Goal: Contribute content: Contribute content

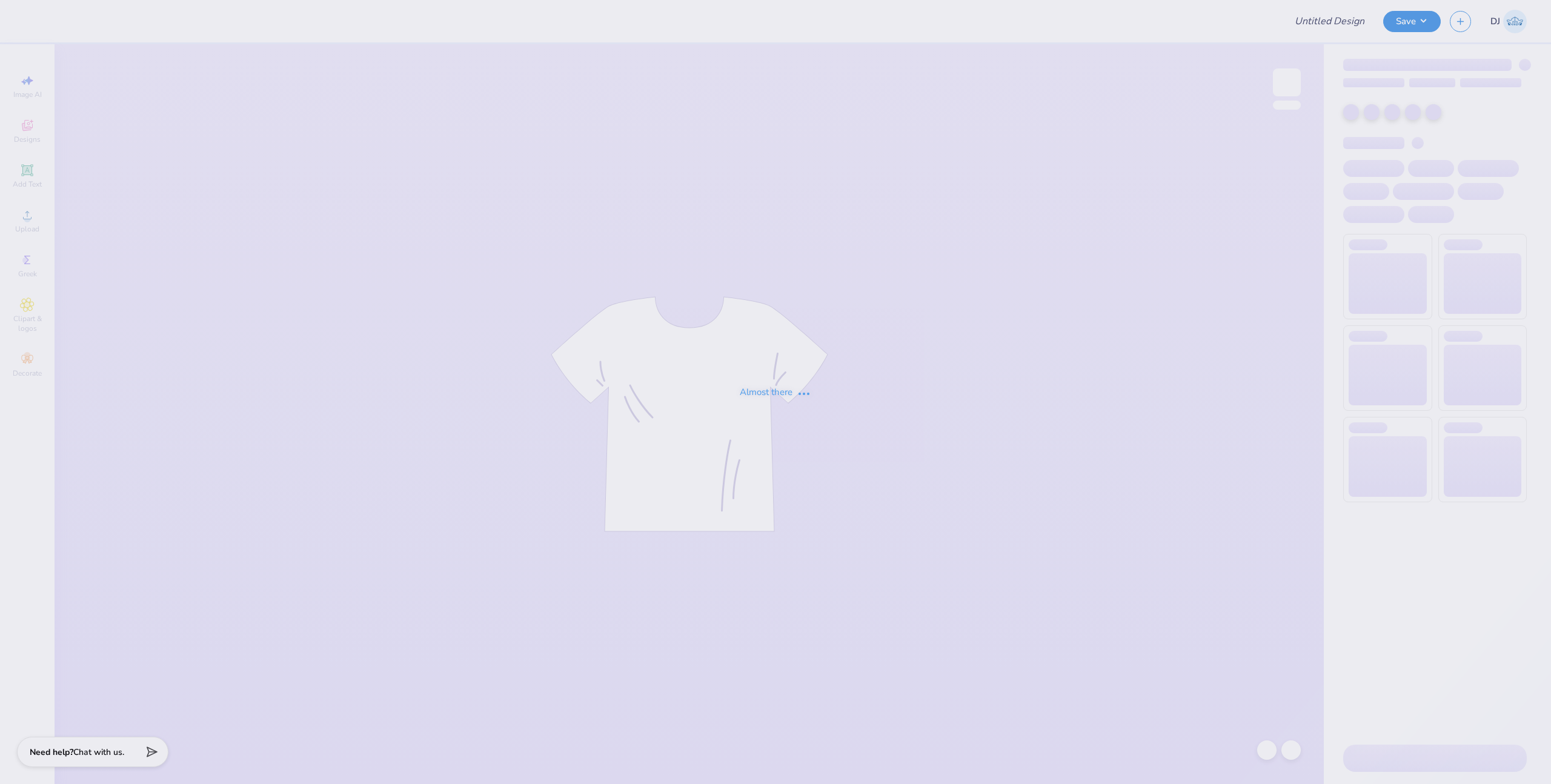
type input "University of Houston Proofs"
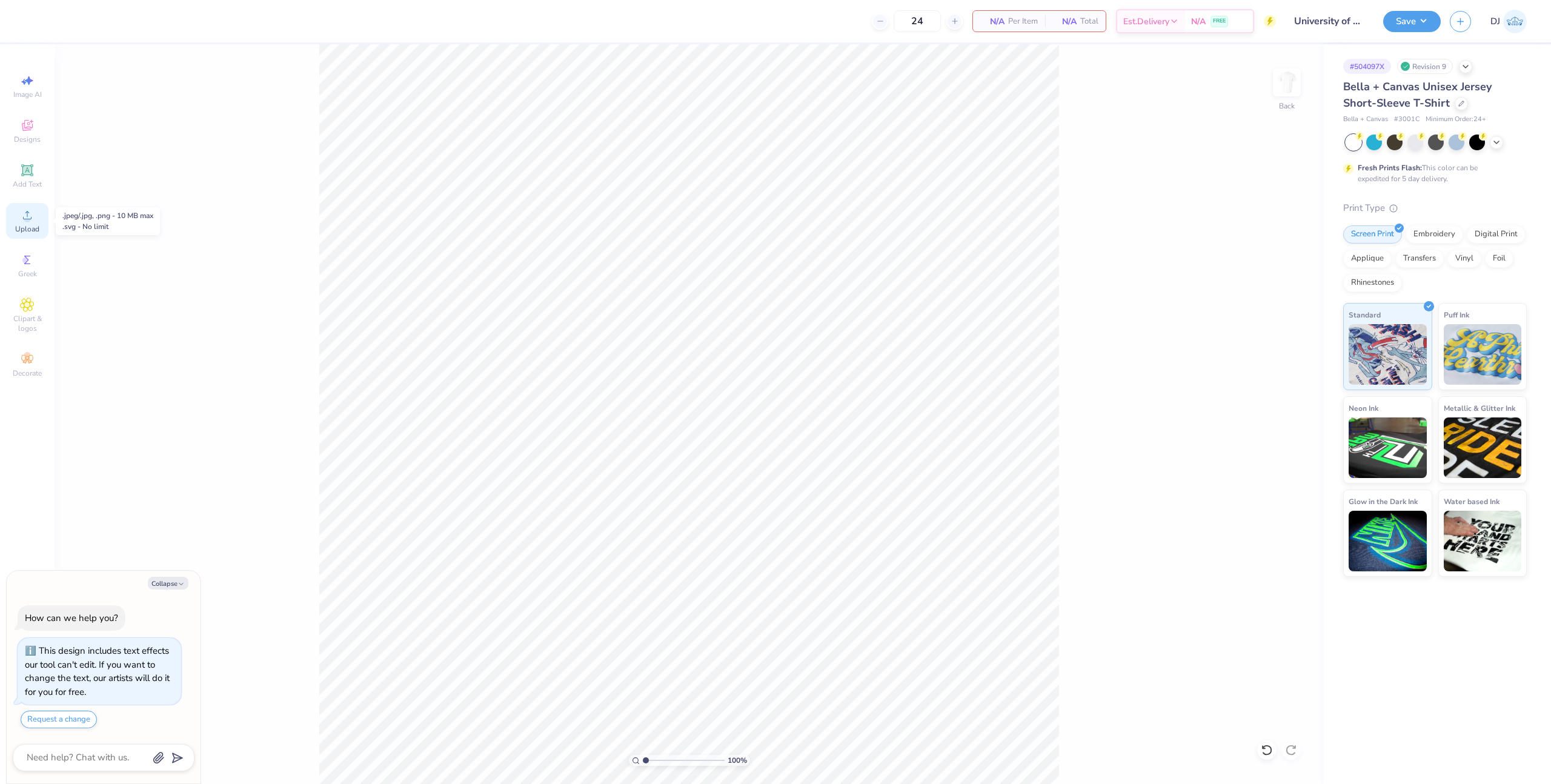
click at [34, 231] on span "Upload" at bounding box center [27, 229] width 24 height 10
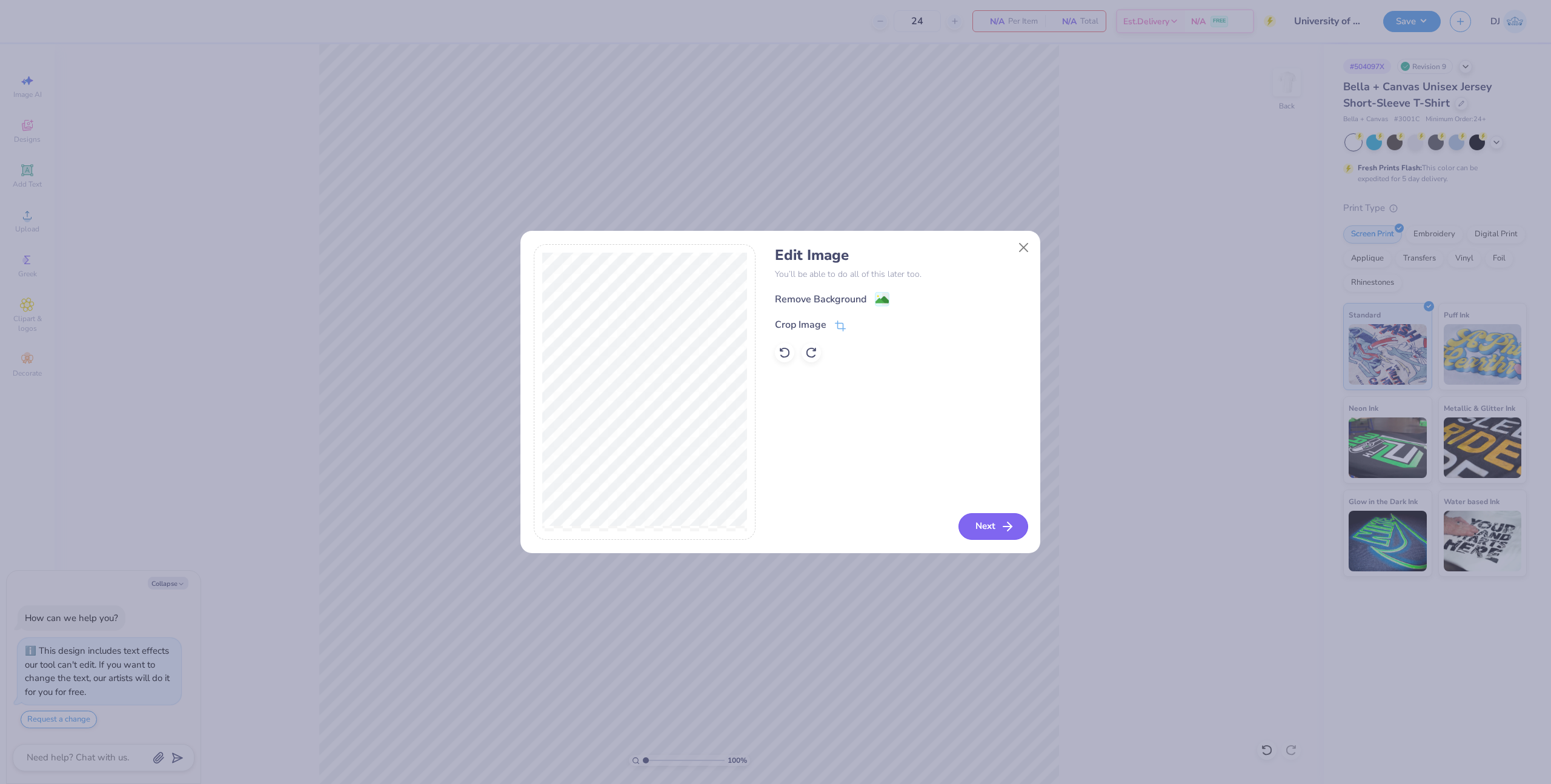
click at [1004, 536] on button "Next" at bounding box center [993, 526] width 69 height 27
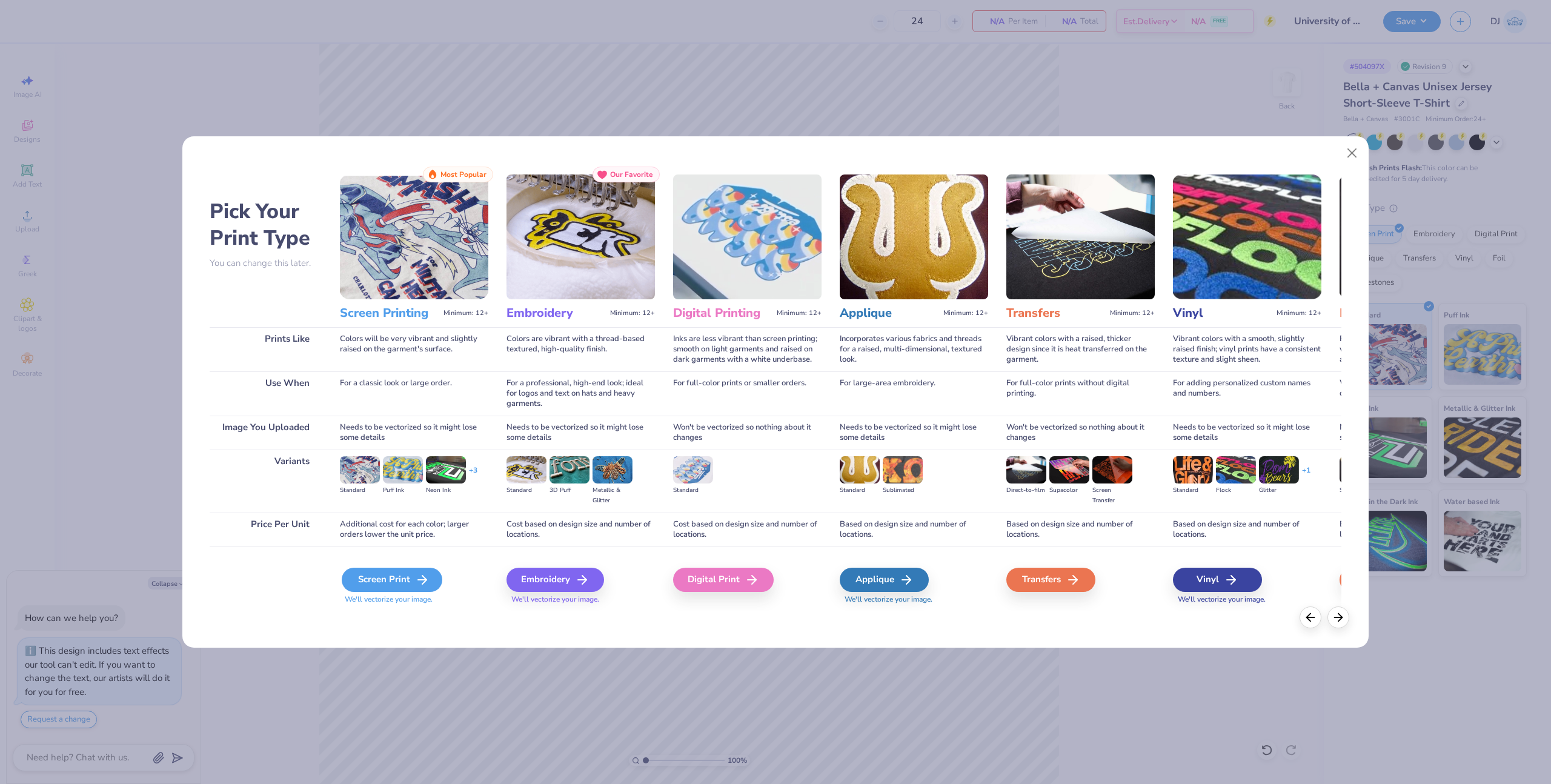
click at [408, 578] on div "Screen Print" at bounding box center [392, 579] width 100 height 24
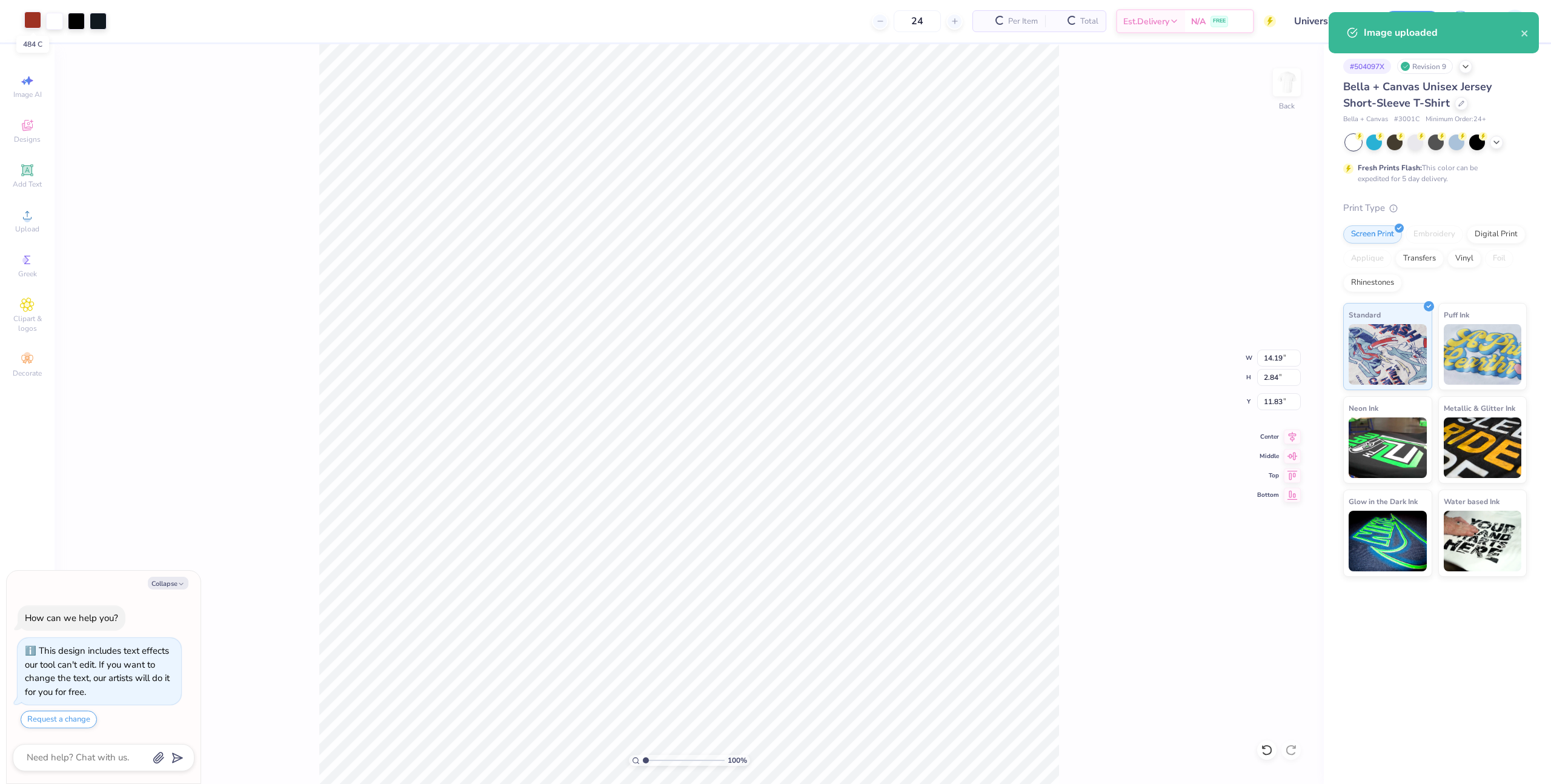
click at [37, 21] on div at bounding box center [32, 20] width 17 height 17
type textarea "x"
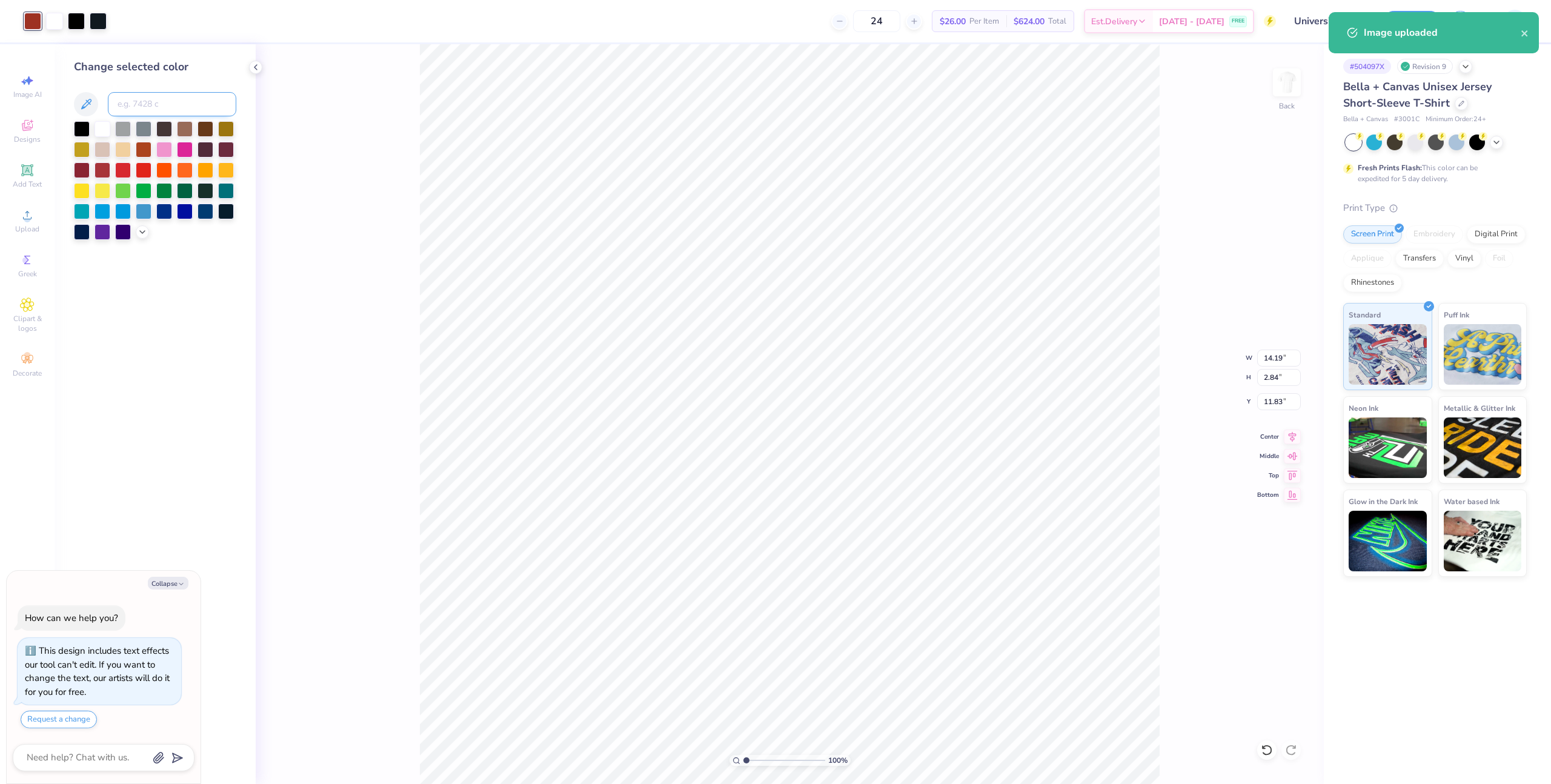
click at [135, 107] on input at bounding box center [172, 104] width 129 height 24
type input "200"
type textarea "x"
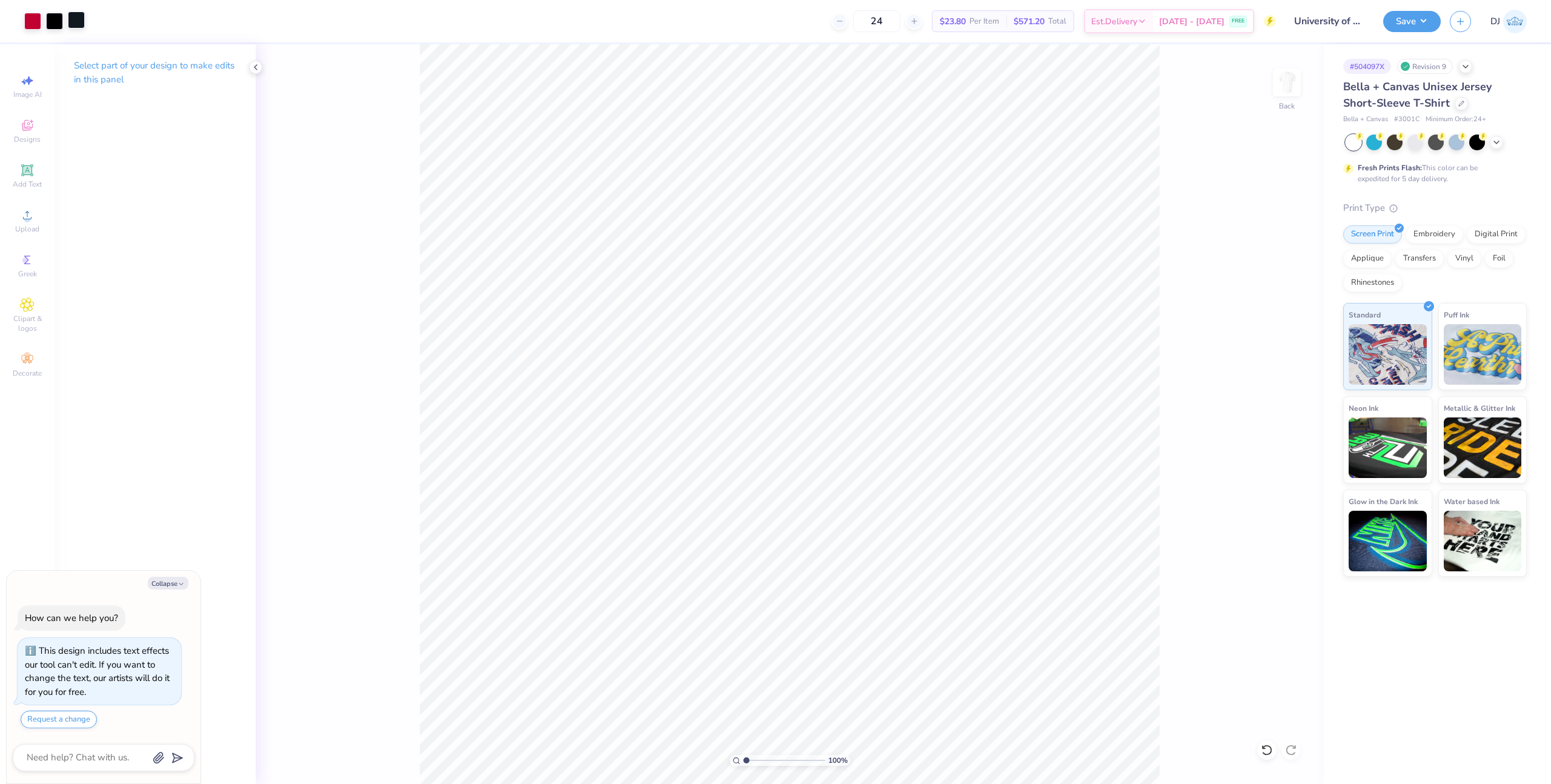
click at [73, 18] on div at bounding box center [76, 20] width 17 height 17
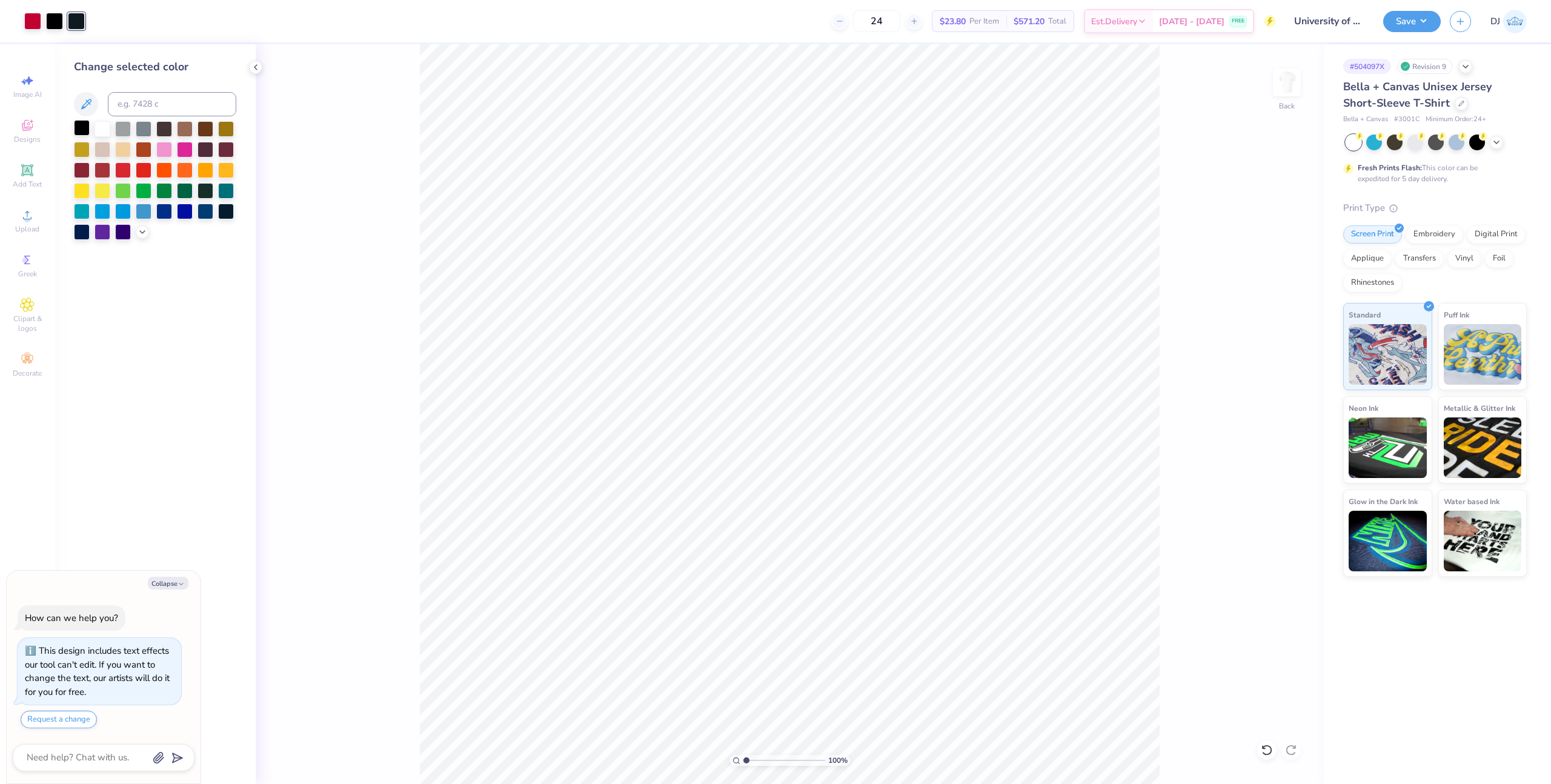
click at [87, 131] on div at bounding box center [81, 127] width 16 height 16
type textarea "x"
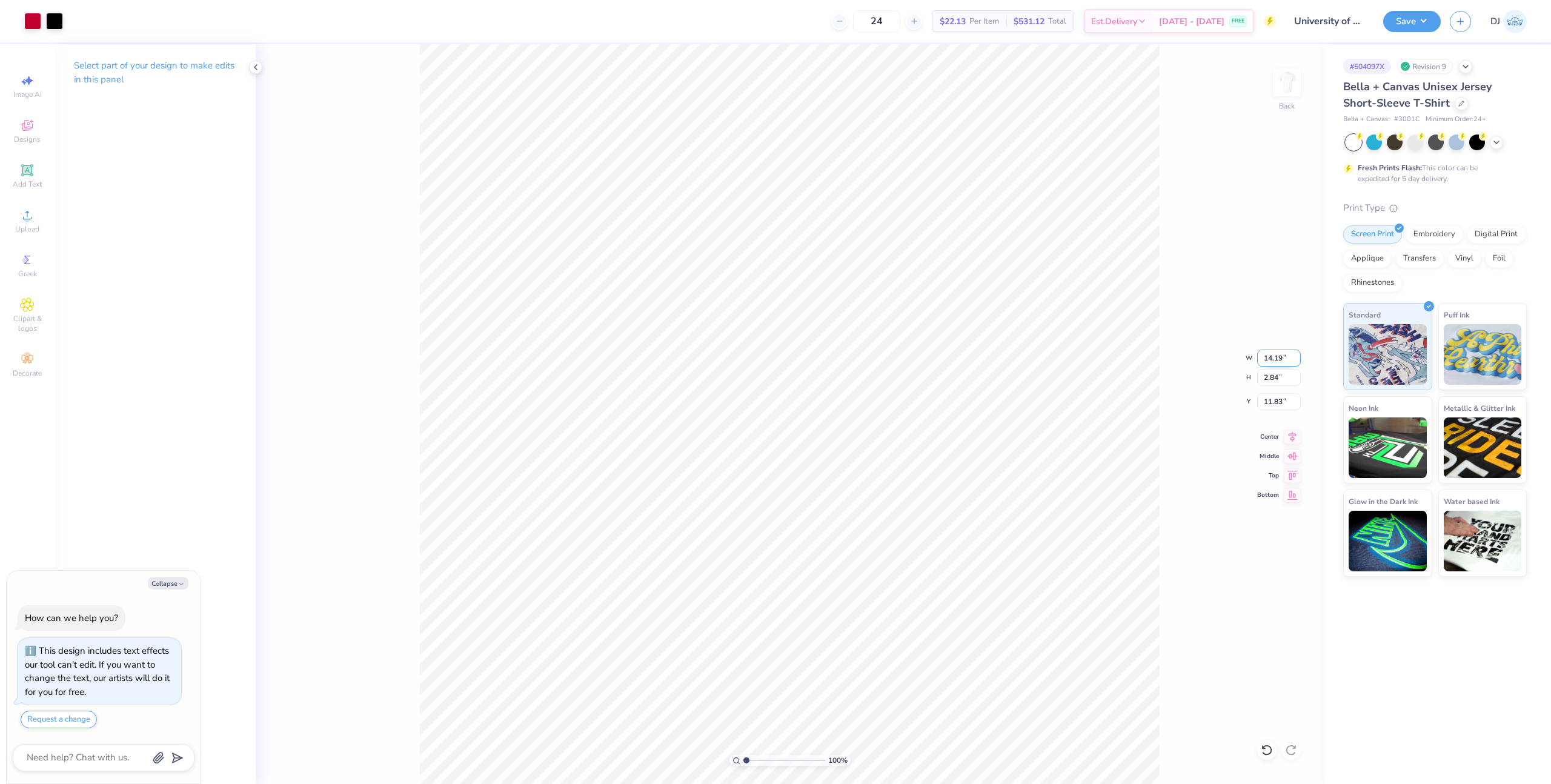
click at [1272, 358] on input "14.19" at bounding box center [1279, 358] width 43 height 17
type input "1"
type input "10"
type textarea "x"
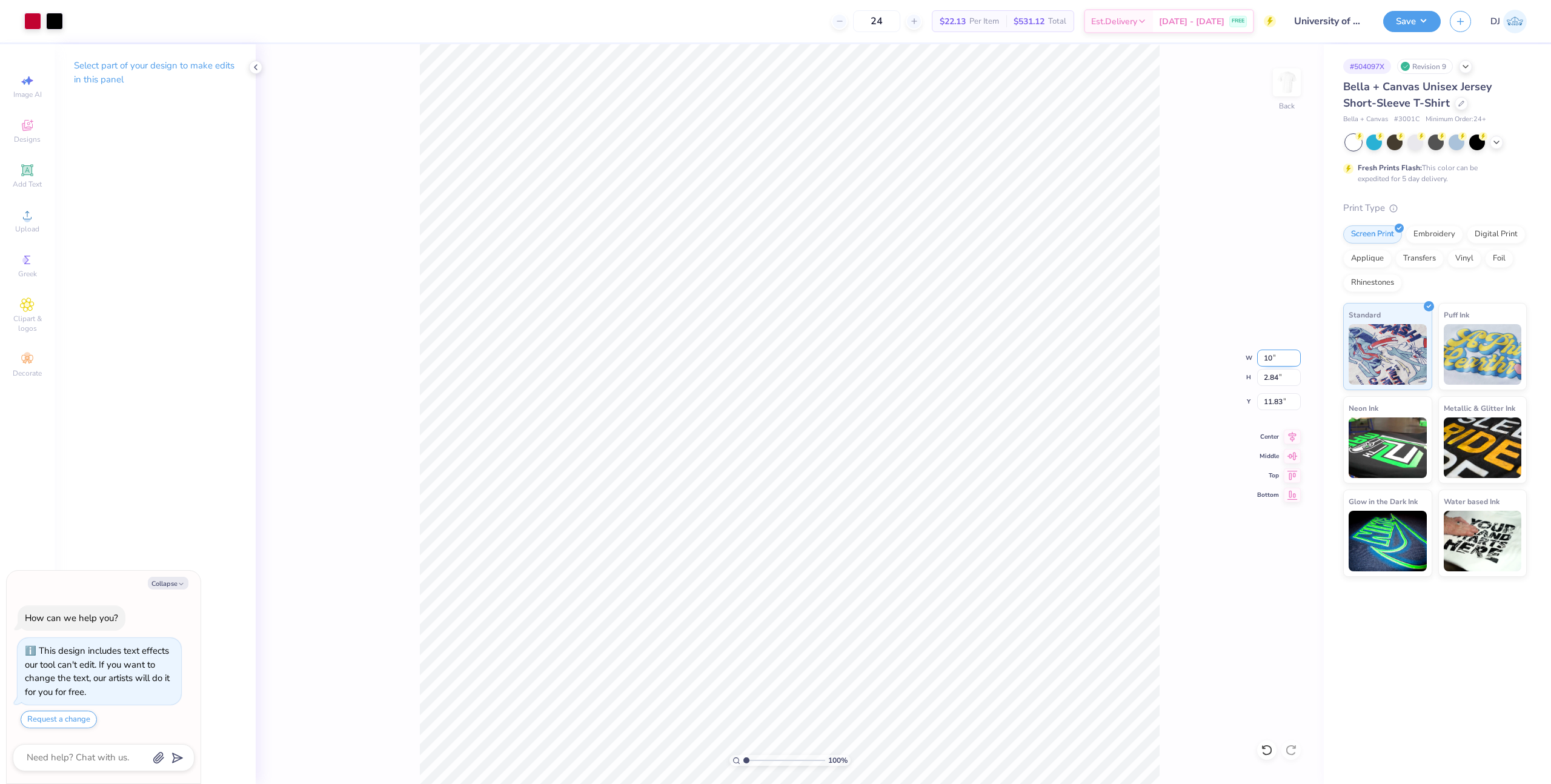
type input "10.00"
type input "2.00"
click at [1276, 398] on input "12.25" at bounding box center [1279, 402] width 43 height 17
type input "3"
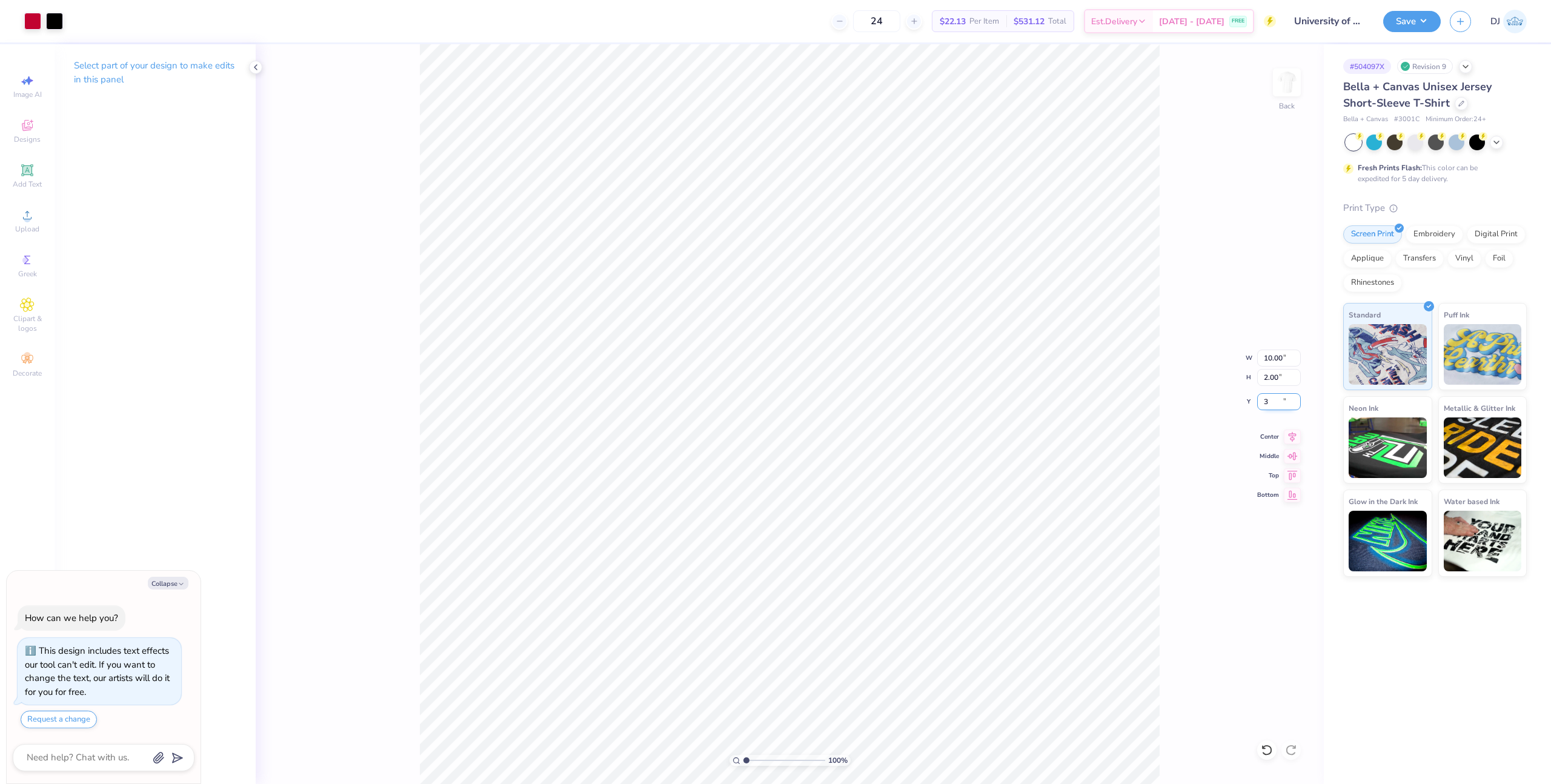
type textarea "x"
type input "3.00"
click at [1291, 438] on icon at bounding box center [1292, 435] width 8 height 10
type textarea "x"
drag, startPoint x: 787, startPoint y: 760, endPoint x: 827, endPoint y: 757, distance: 40.1
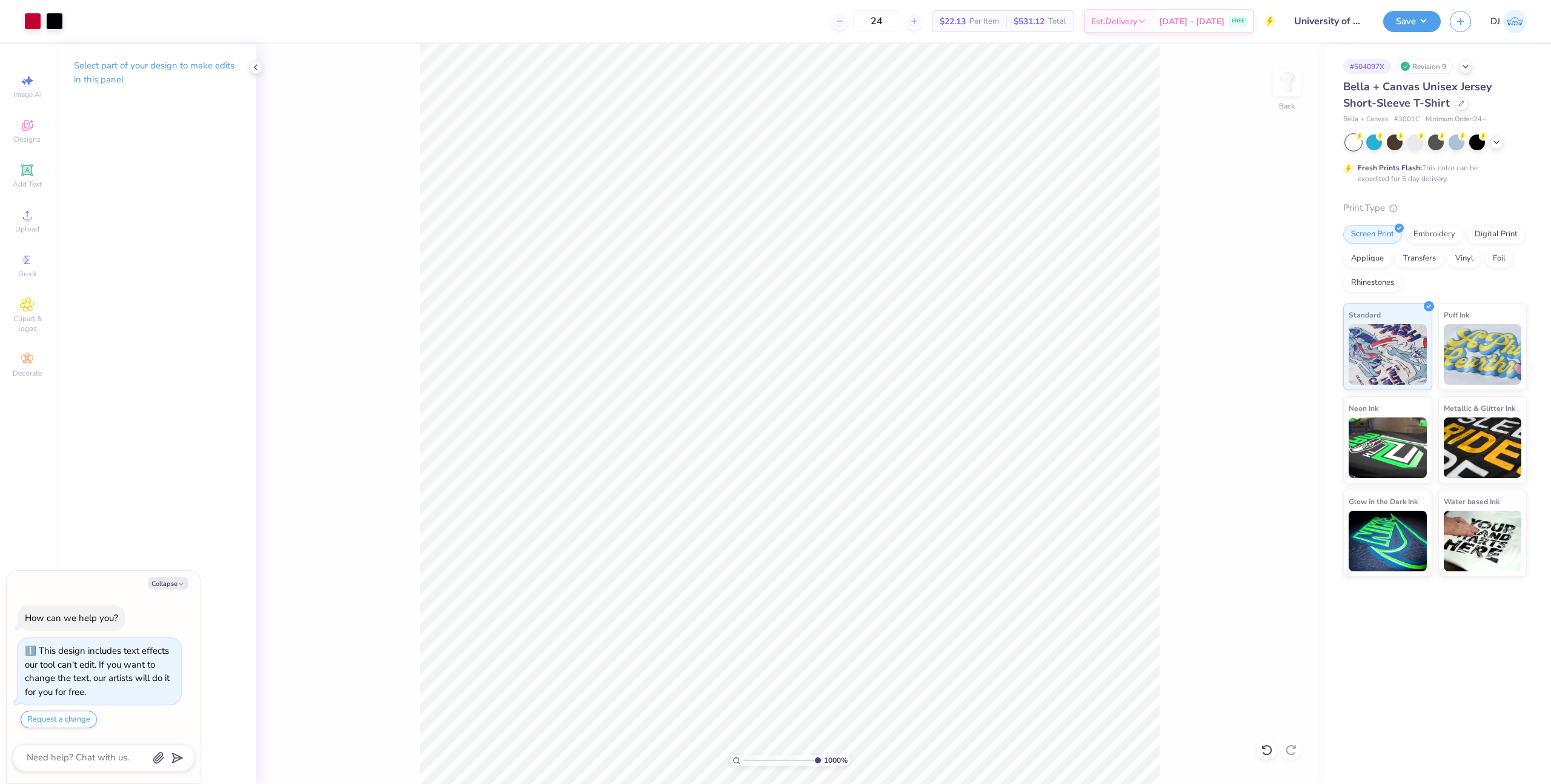
click at [821, 764] on input "range" at bounding box center [782, 761] width 78 height 11
drag, startPoint x: 725, startPoint y: 756, endPoint x: 698, endPoint y: 752, distance: 27.3
type input "1"
click at [744, 755] on input "range" at bounding box center [784, 761] width 82 height 11
click at [1416, 23] on button "Save" at bounding box center [1412, 19] width 58 height 21
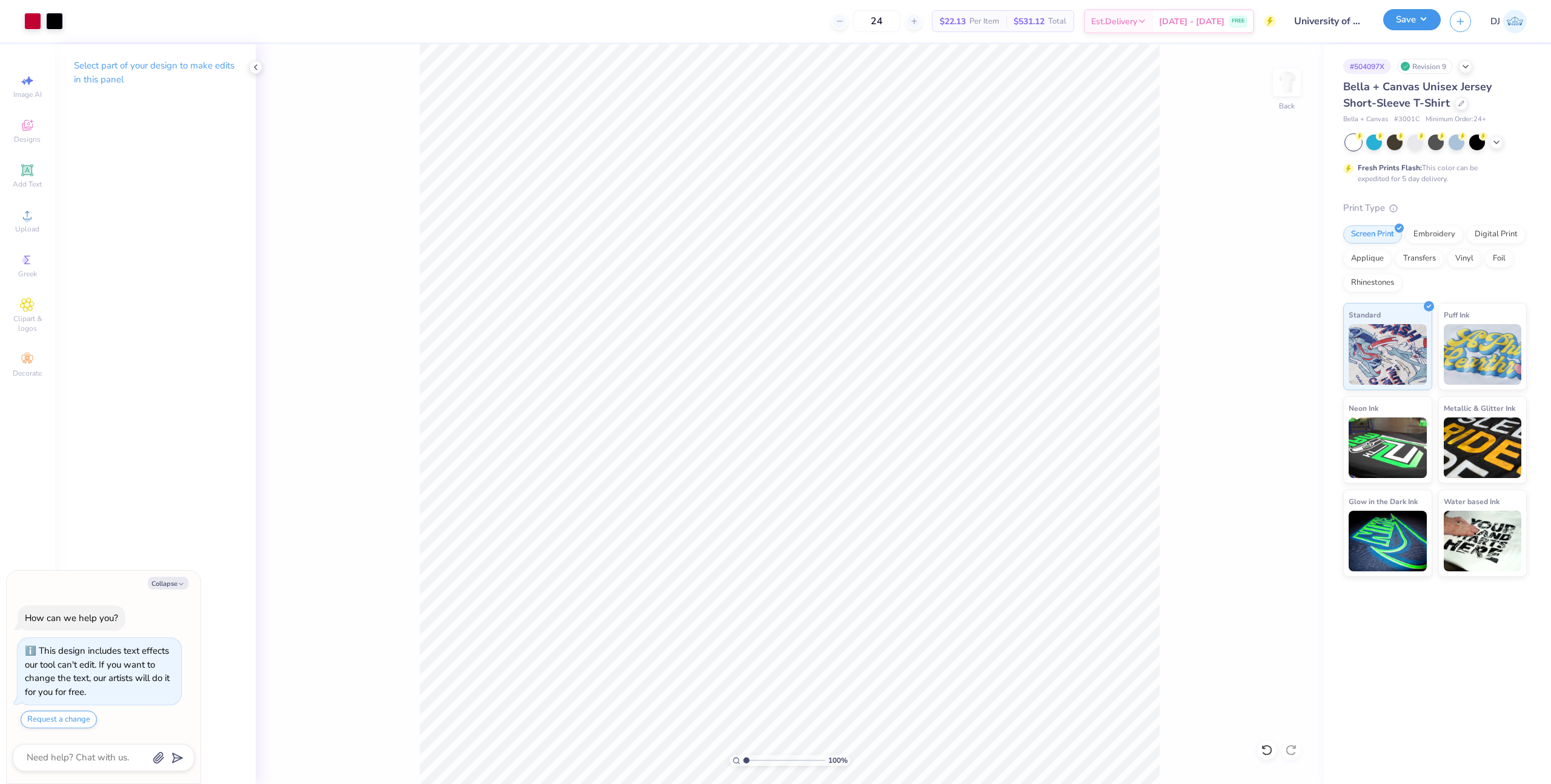
type textarea "x"
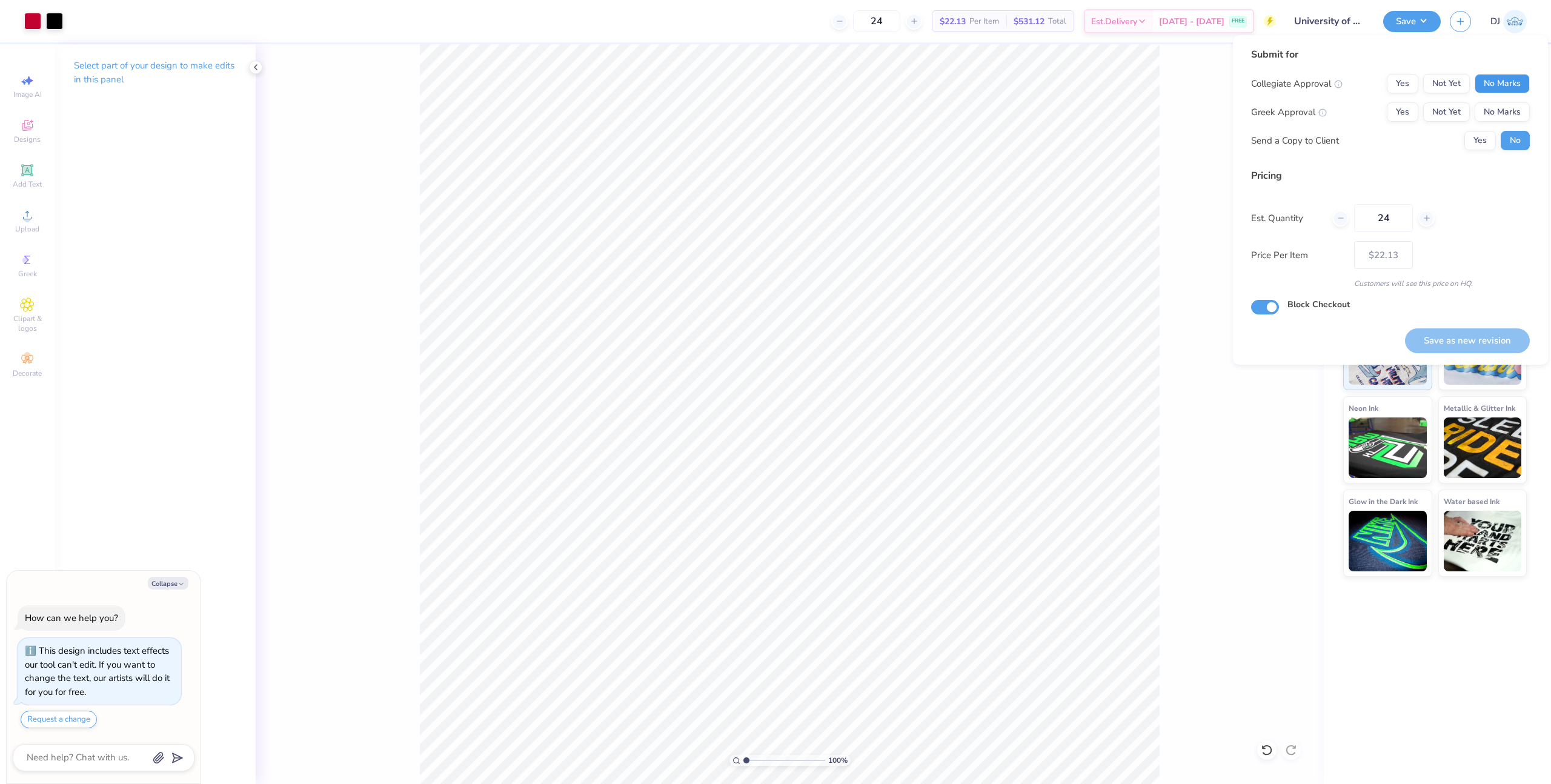
click at [1493, 90] on button "No Marks" at bounding box center [1502, 83] width 55 height 19
click at [1493, 108] on button "No Marks" at bounding box center [1502, 112] width 55 height 19
click at [1486, 349] on button "Save as new revision" at bounding box center [1467, 340] width 124 height 25
type input "$22.13"
type textarea "x"
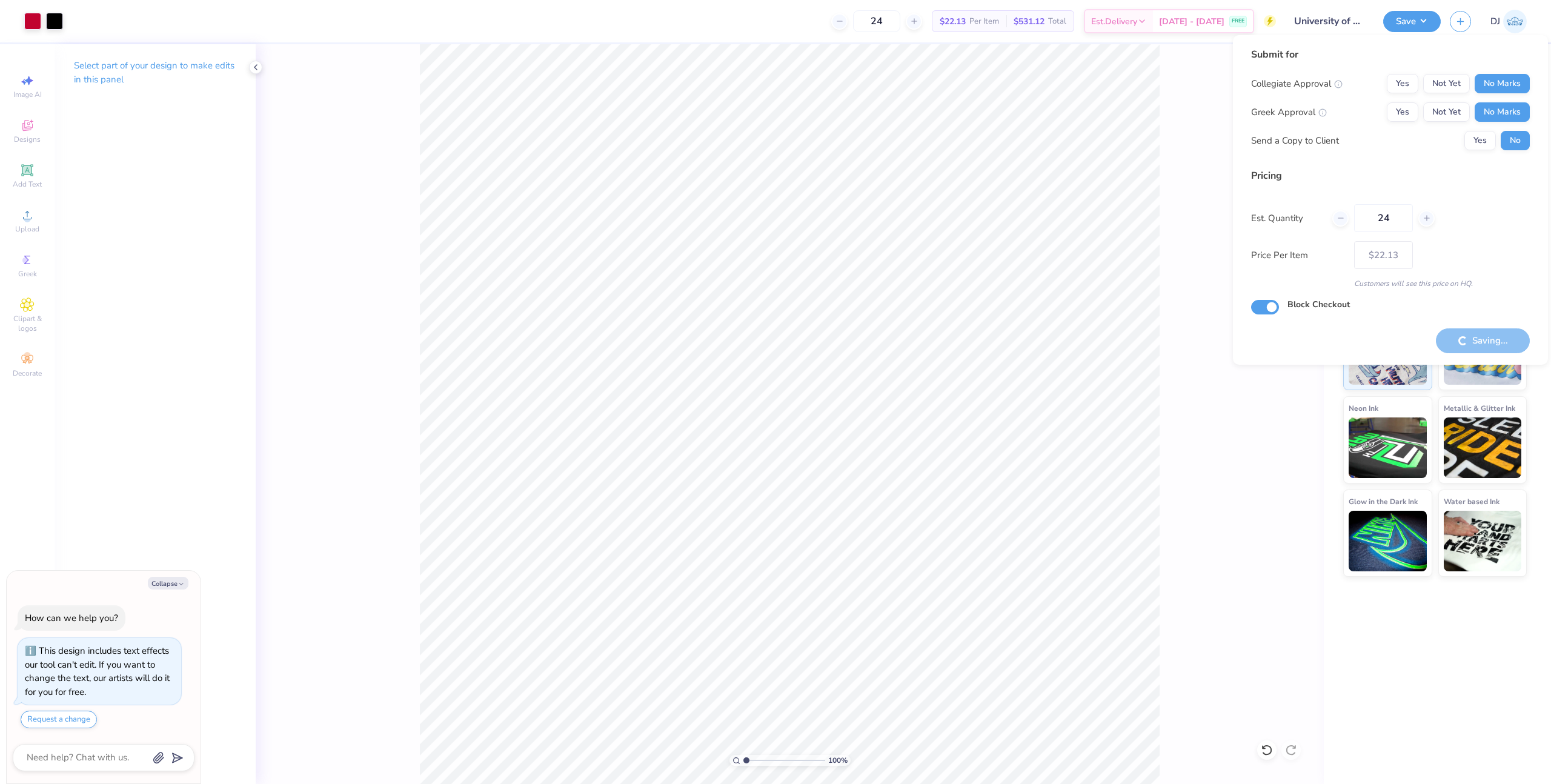
type input "– –"
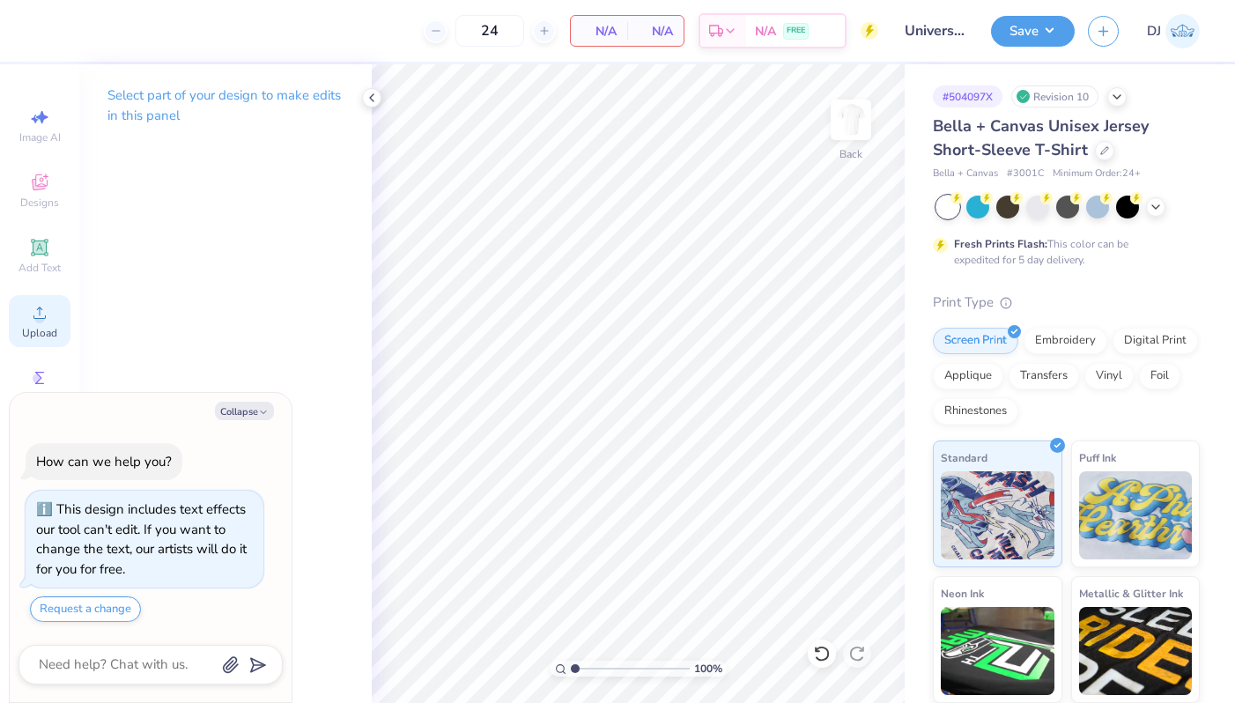
click at [37, 327] on span "Upload" at bounding box center [39, 333] width 35 height 14
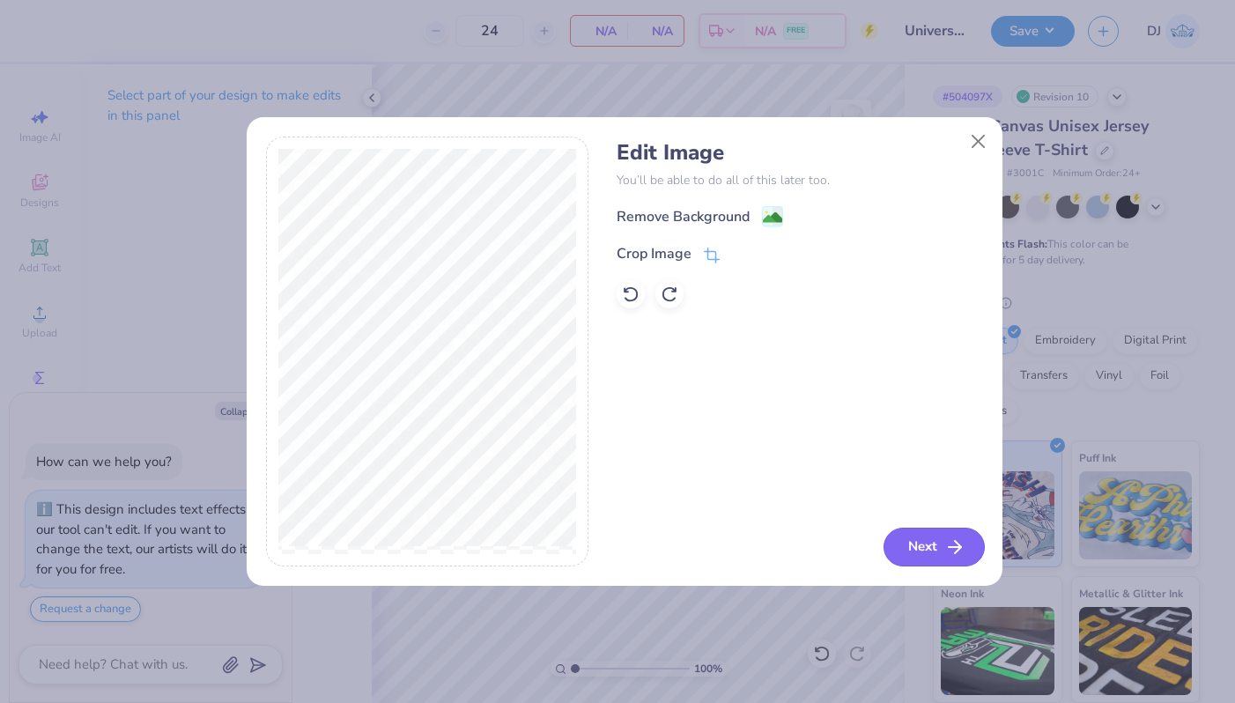
click at [928, 535] on button "Next" at bounding box center [934, 547] width 101 height 39
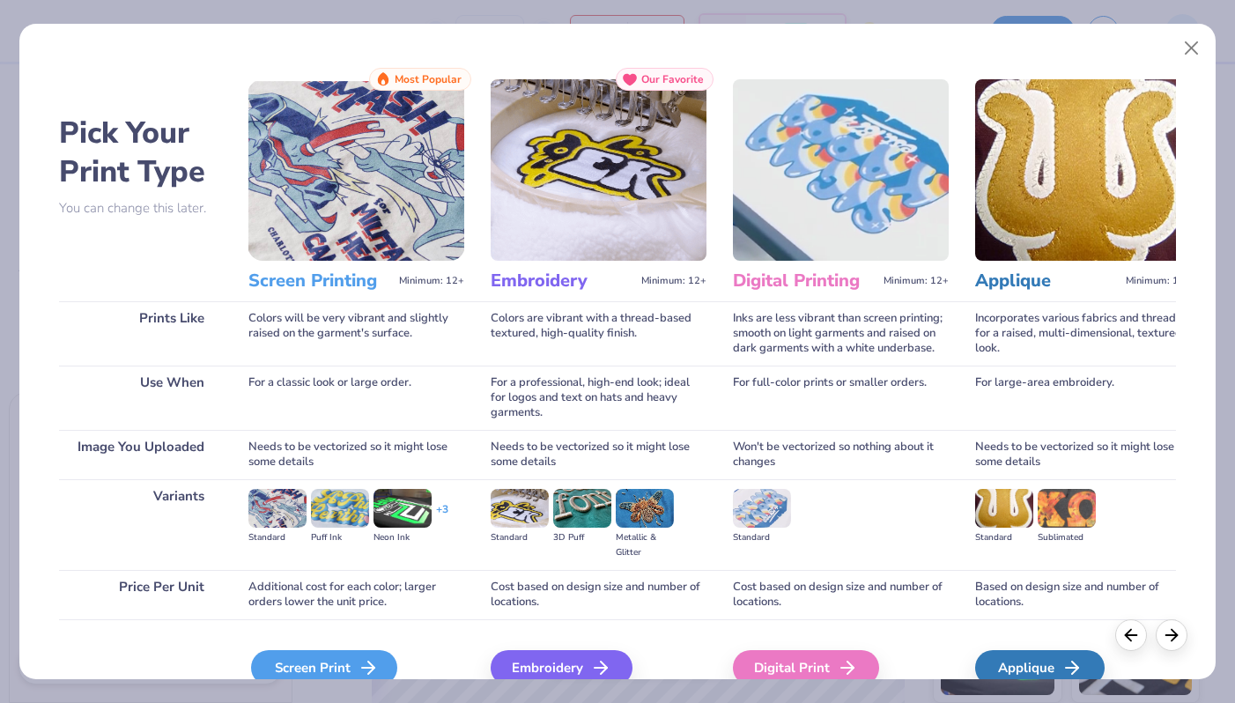
click at [330, 662] on div "Screen Print" at bounding box center [324, 667] width 146 height 35
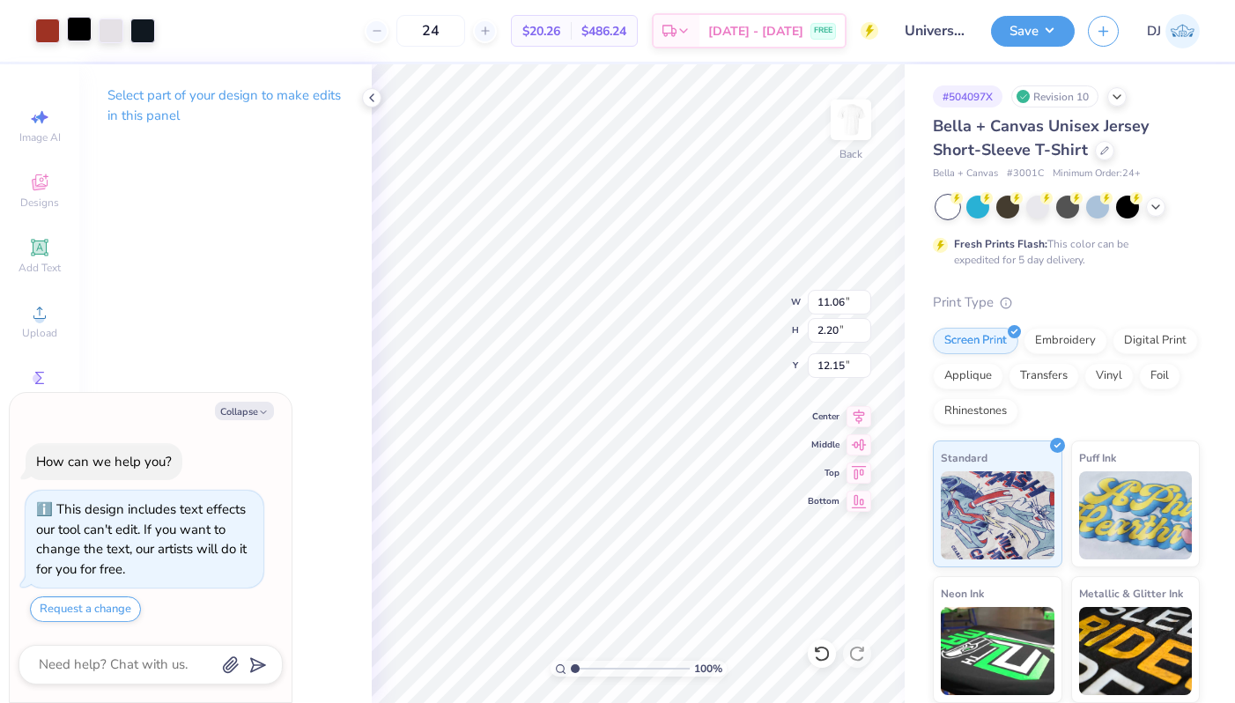
click at [85, 28] on div at bounding box center [79, 29] width 25 height 25
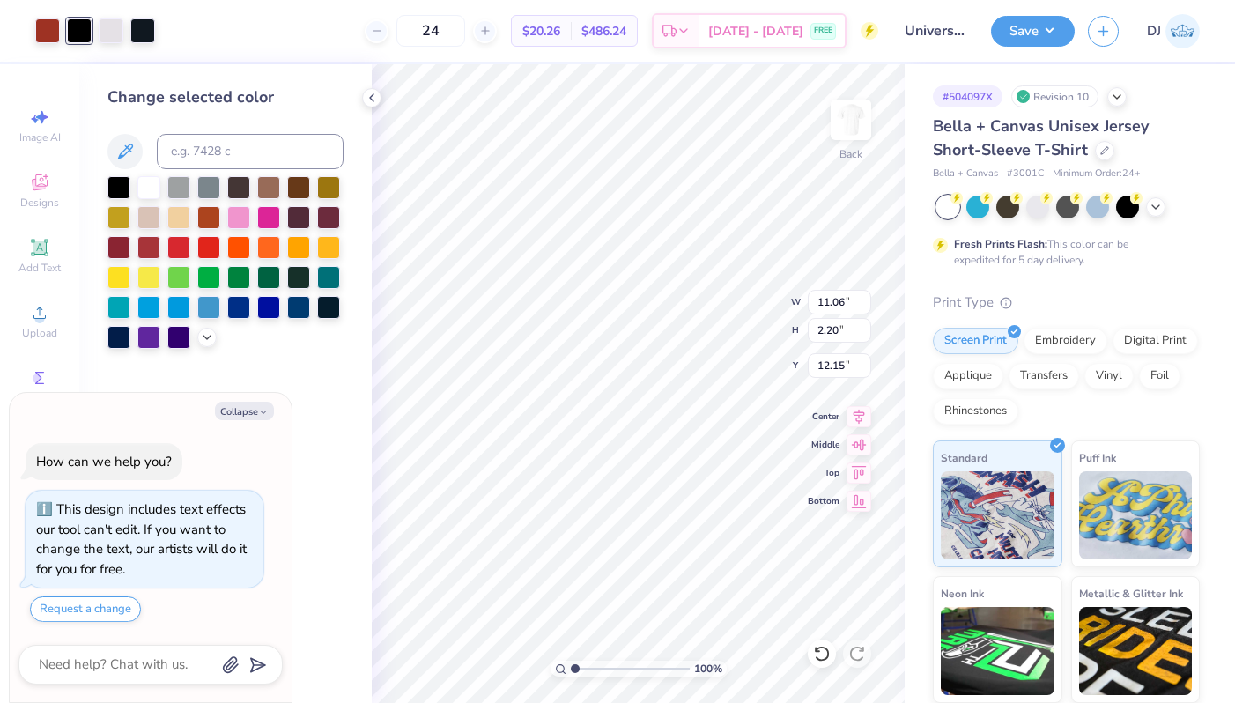
click at [95, 28] on div at bounding box center [95, 30] width 120 height 25
click at [106, 36] on div at bounding box center [111, 29] width 25 height 25
click at [135, 33] on div at bounding box center [142, 29] width 25 height 25
click at [126, 180] on div at bounding box center [118, 185] width 23 height 23
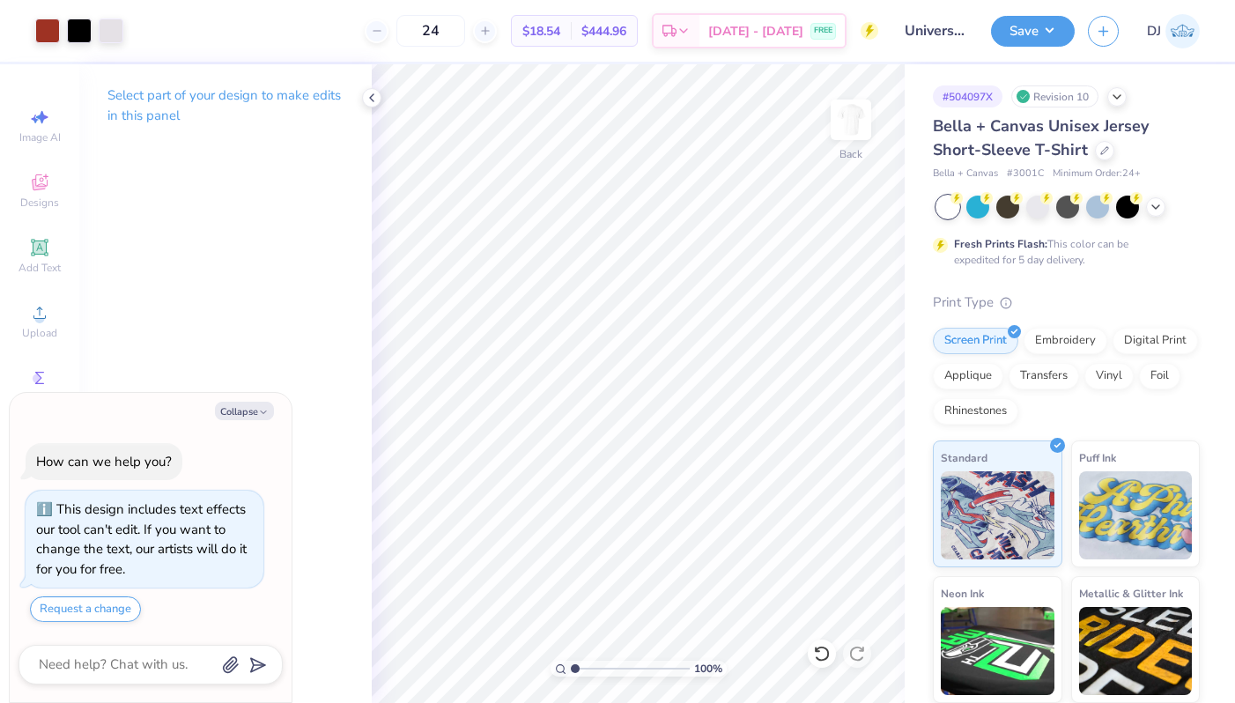
type textarea "x"
type input "5.32"
click at [625, 665] on input "range" at bounding box center [630, 669] width 119 height 16
type textarea "x"
type input "0.10"
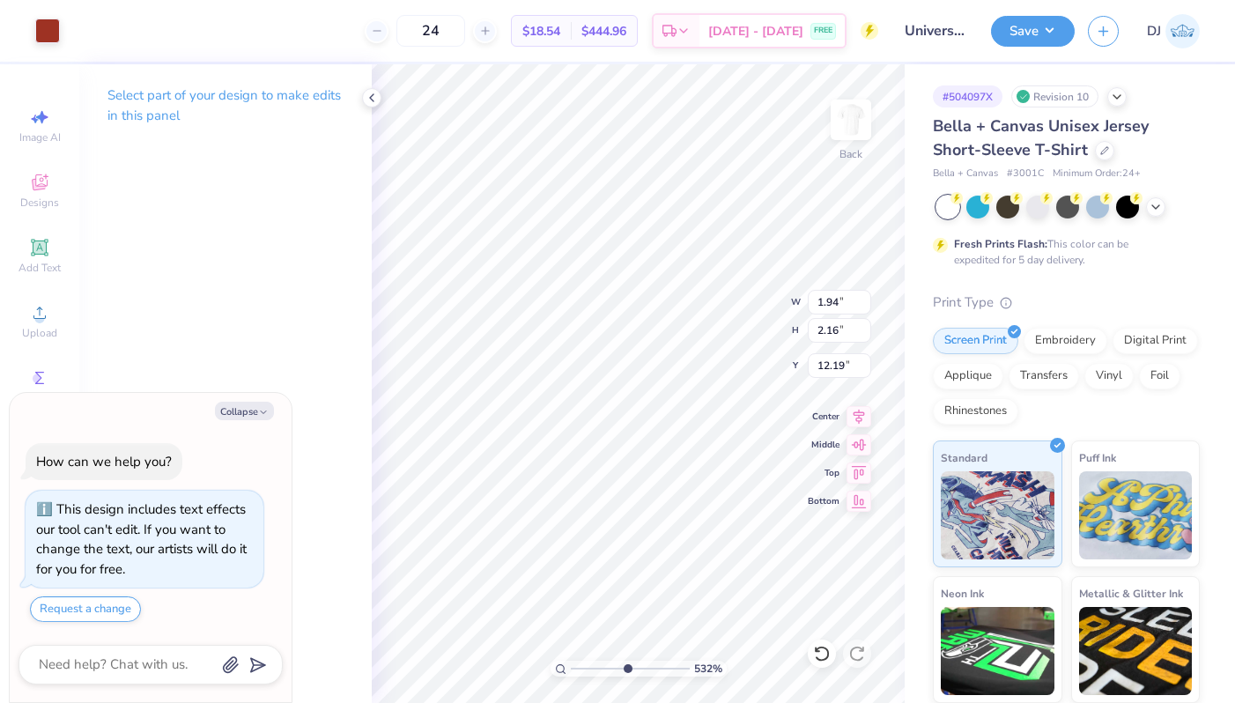
type input "0.11"
type input "14.17"
type textarea "x"
drag, startPoint x: 601, startPoint y: 665, endPoint x: 572, endPoint y: 666, distance: 29.1
type input "1"
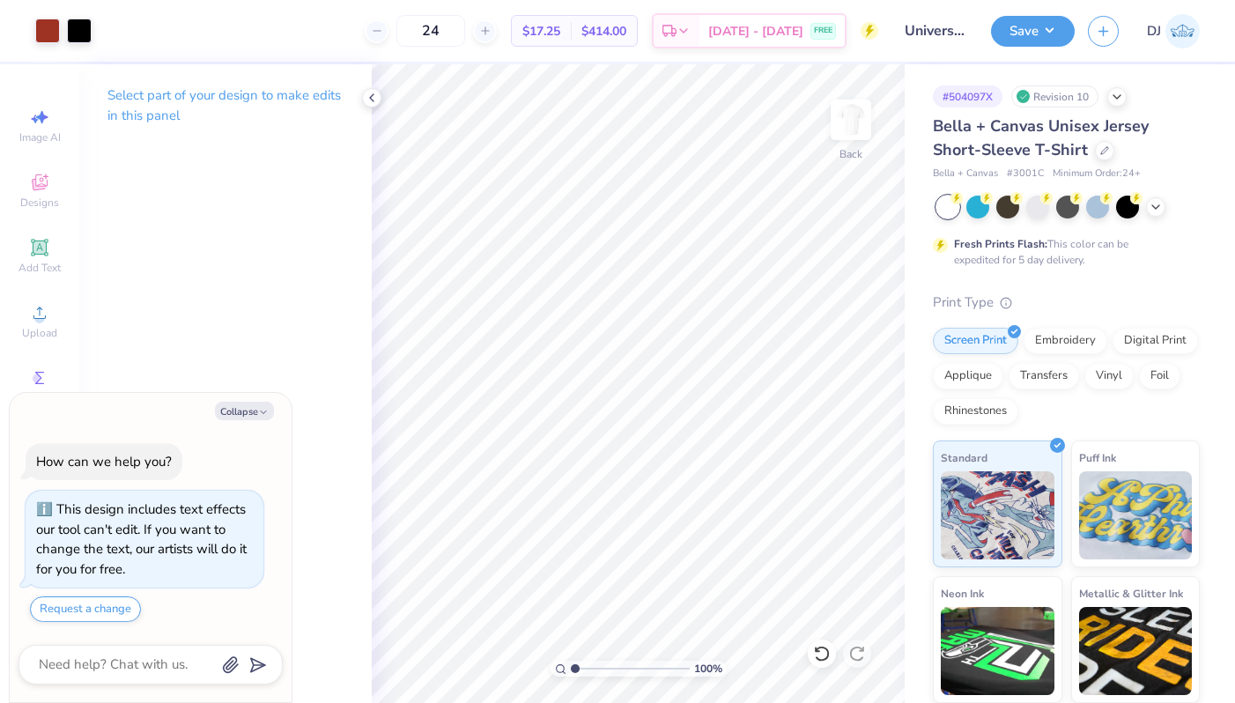
click at [572, 666] on input "range" at bounding box center [630, 669] width 119 height 16
click at [30, 32] on div "Art colors" at bounding box center [46, 31] width 92 height 62
click at [41, 33] on div at bounding box center [47, 29] width 25 height 25
type textarea "x"
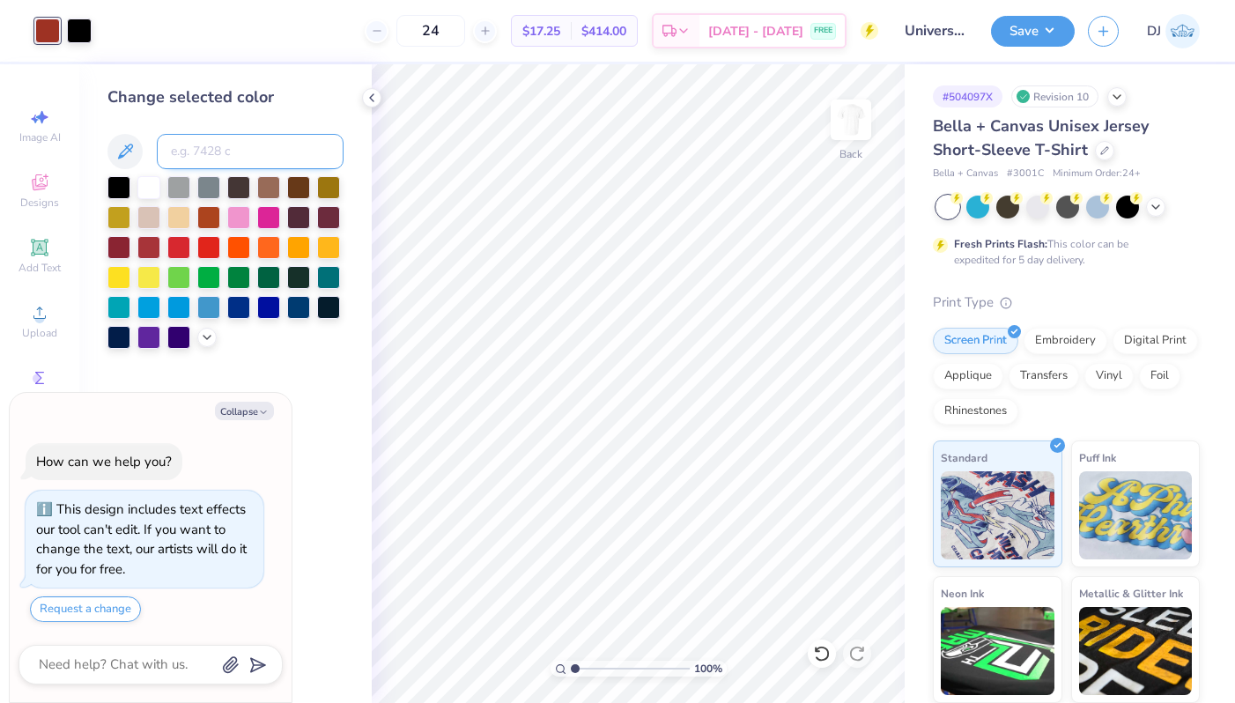
click at [254, 151] on input at bounding box center [250, 151] width 187 height 35
type input "200"
type textarea "x"
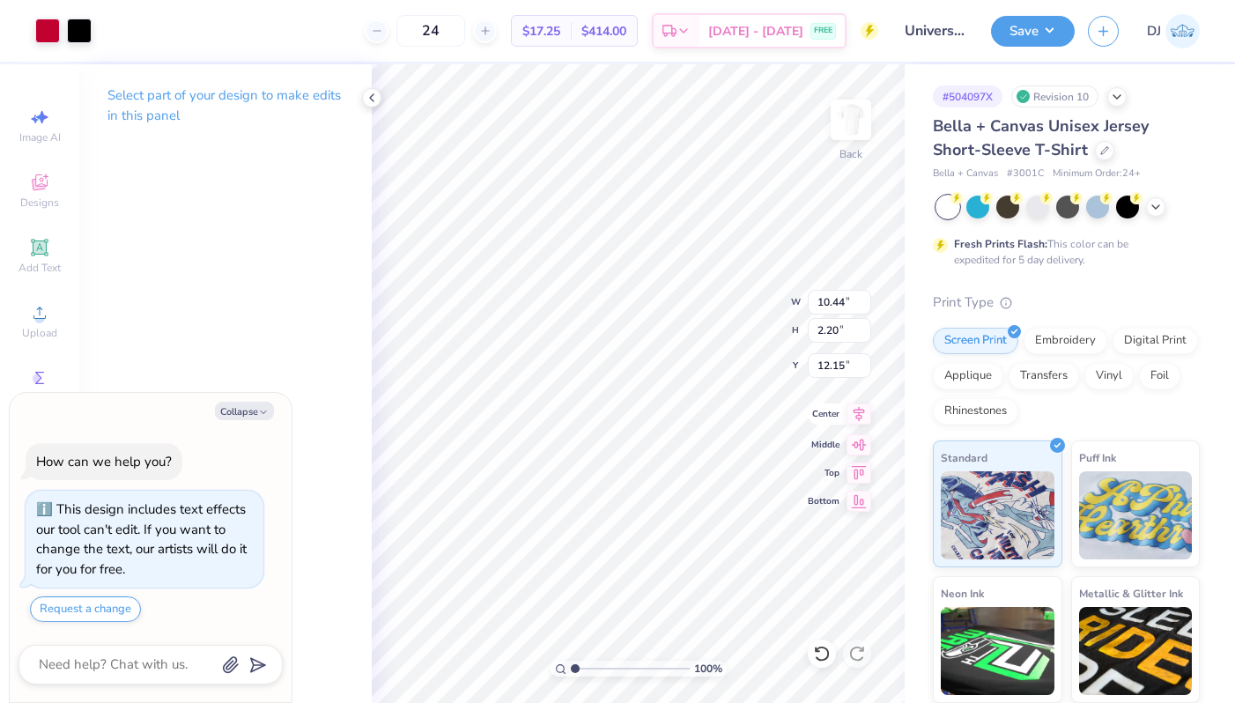
click at [854, 417] on icon at bounding box center [859, 413] width 25 height 21
type textarea "x"
click at [818, 301] on input "10.44" at bounding box center [839, 302] width 63 height 25
type input "10.00"
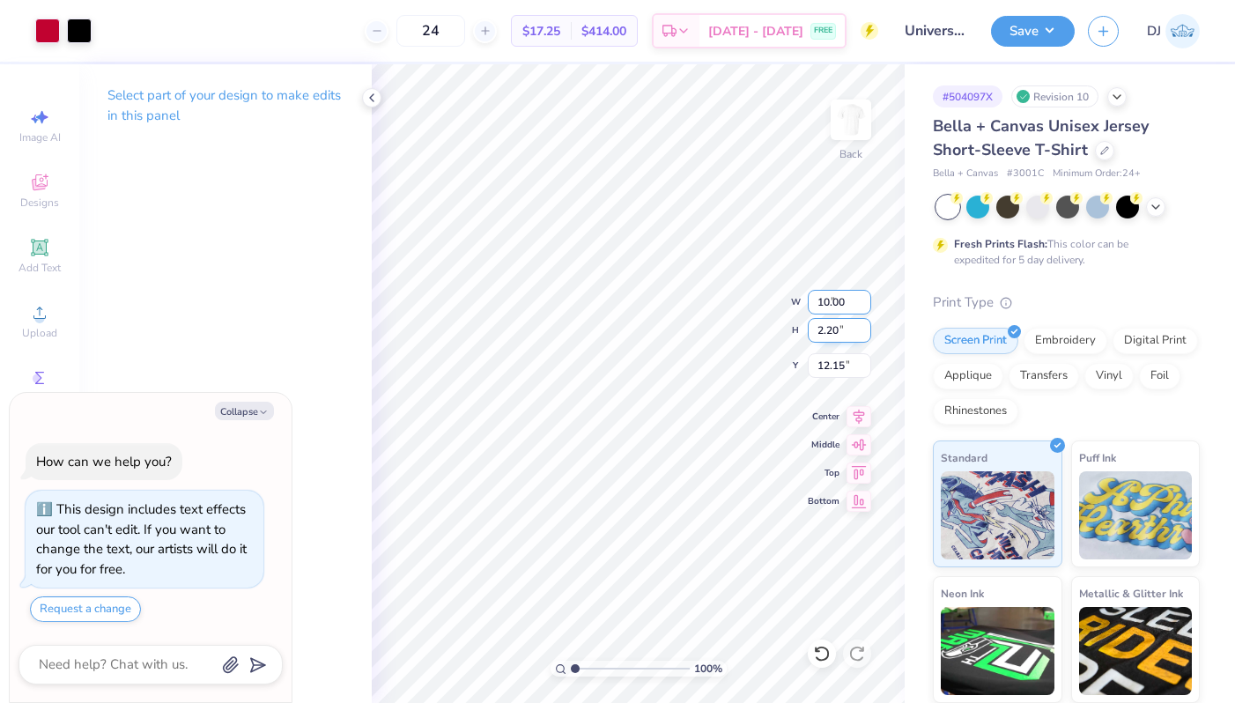
type textarea "x"
type input "2.11"
click at [816, 358] on input "12.20" at bounding box center [839, 365] width 63 height 25
click at [831, 364] on input "12.20" at bounding box center [839, 365] width 63 height 25
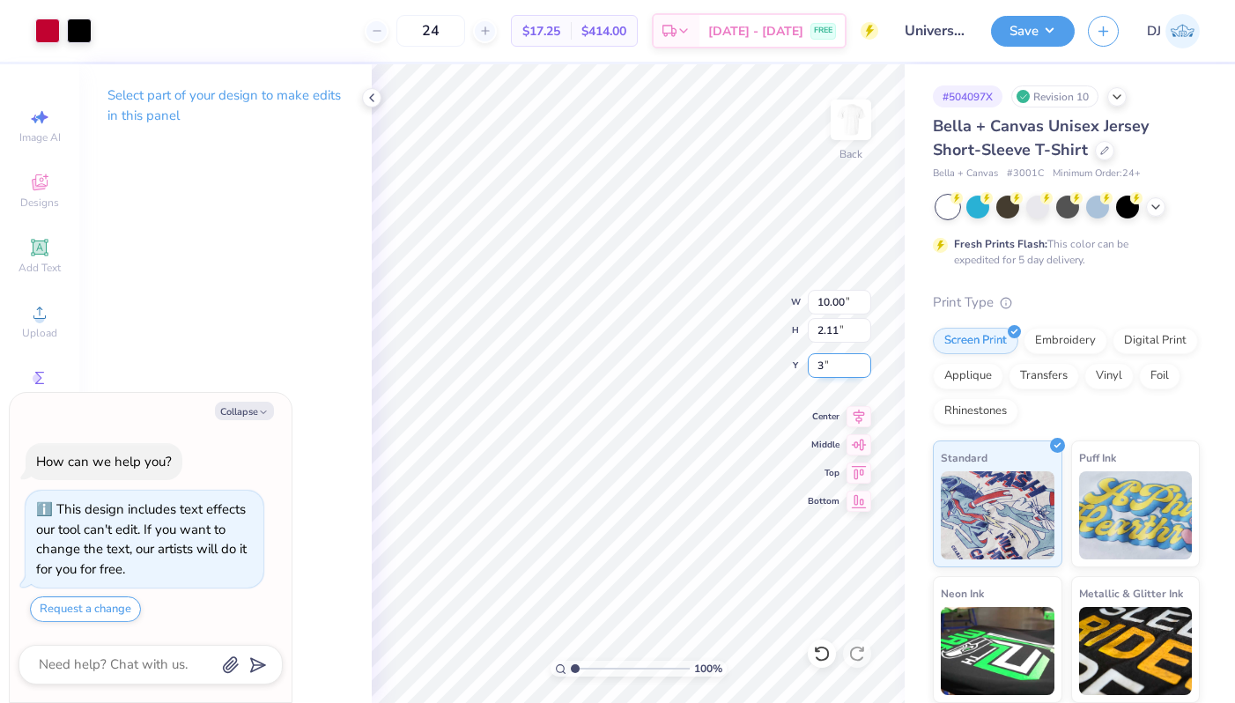
type input "3"
type textarea "x"
type input "3.00"
type textarea "x"
click at [832, 361] on input "12.18" at bounding box center [839, 365] width 63 height 25
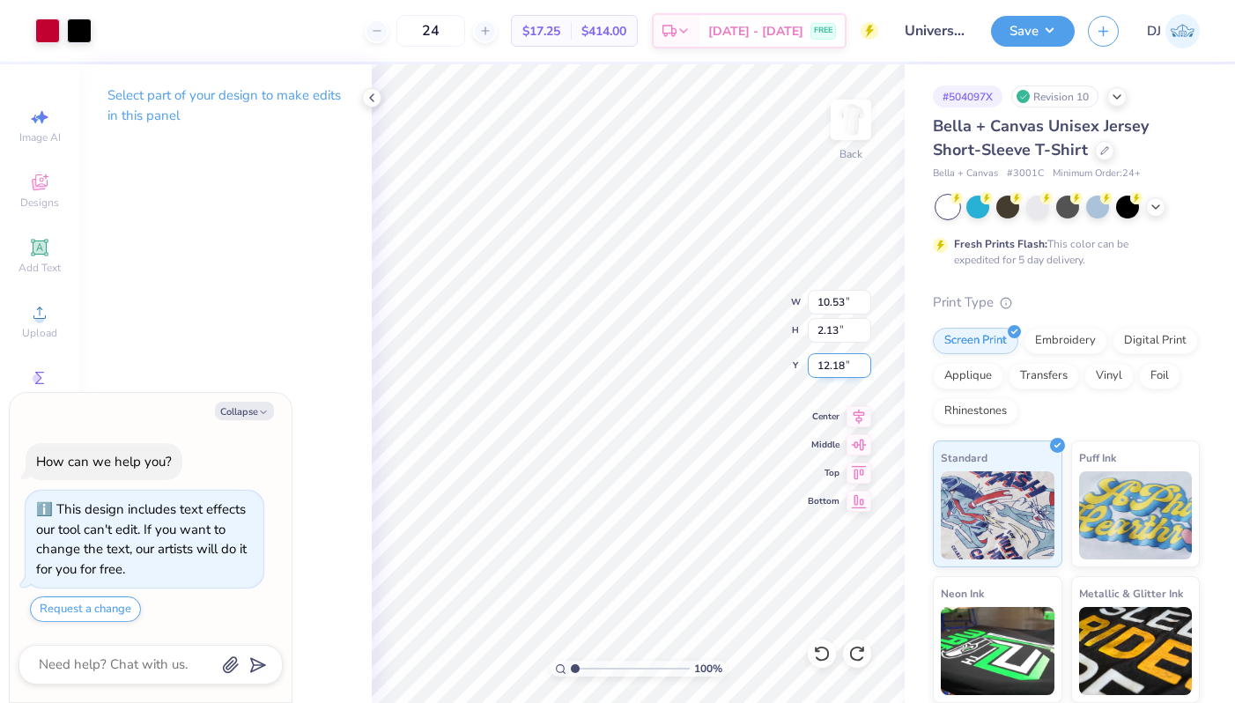
click at [832, 361] on input "12.18" at bounding box center [839, 365] width 63 height 25
type input "3"
type textarea "x"
type input "3.00"
click at [832, 303] on input "10.53" at bounding box center [839, 302] width 63 height 25
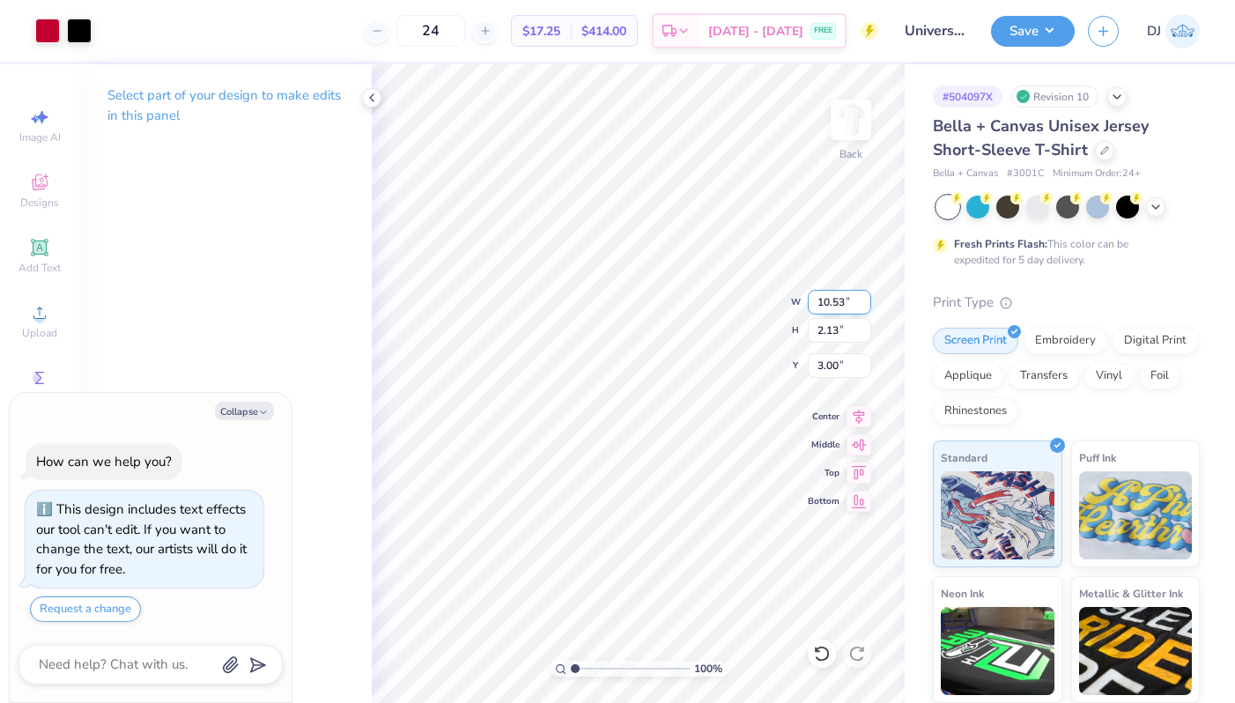
click at [832, 303] on input "10.53" at bounding box center [839, 302] width 63 height 25
type input "10"
type textarea "x"
type input "10.00"
type input "2.02"
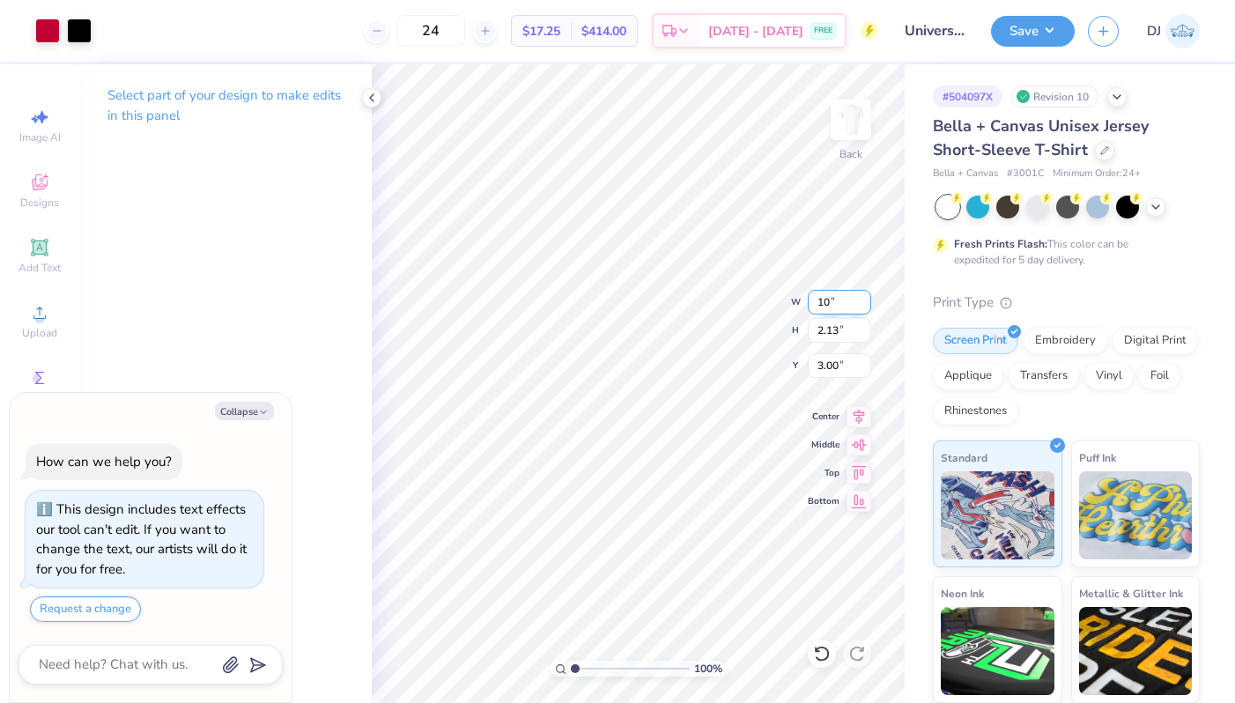
type input "3.05"
click at [1011, 40] on button "Save" at bounding box center [1033, 28] width 84 height 31
type textarea "x"
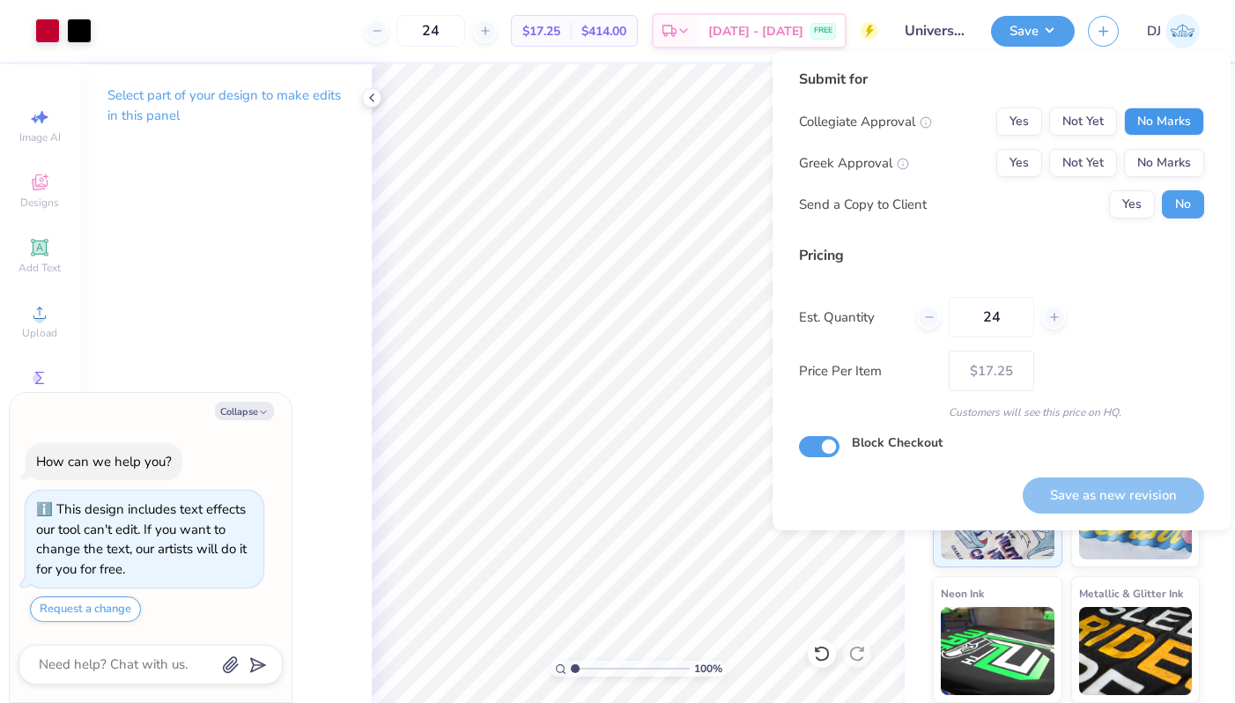
click at [1144, 117] on button "No Marks" at bounding box center [1164, 121] width 80 height 28
click at [1163, 156] on button "No Marks" at bounding box center [1164, 163] width 80 height 28
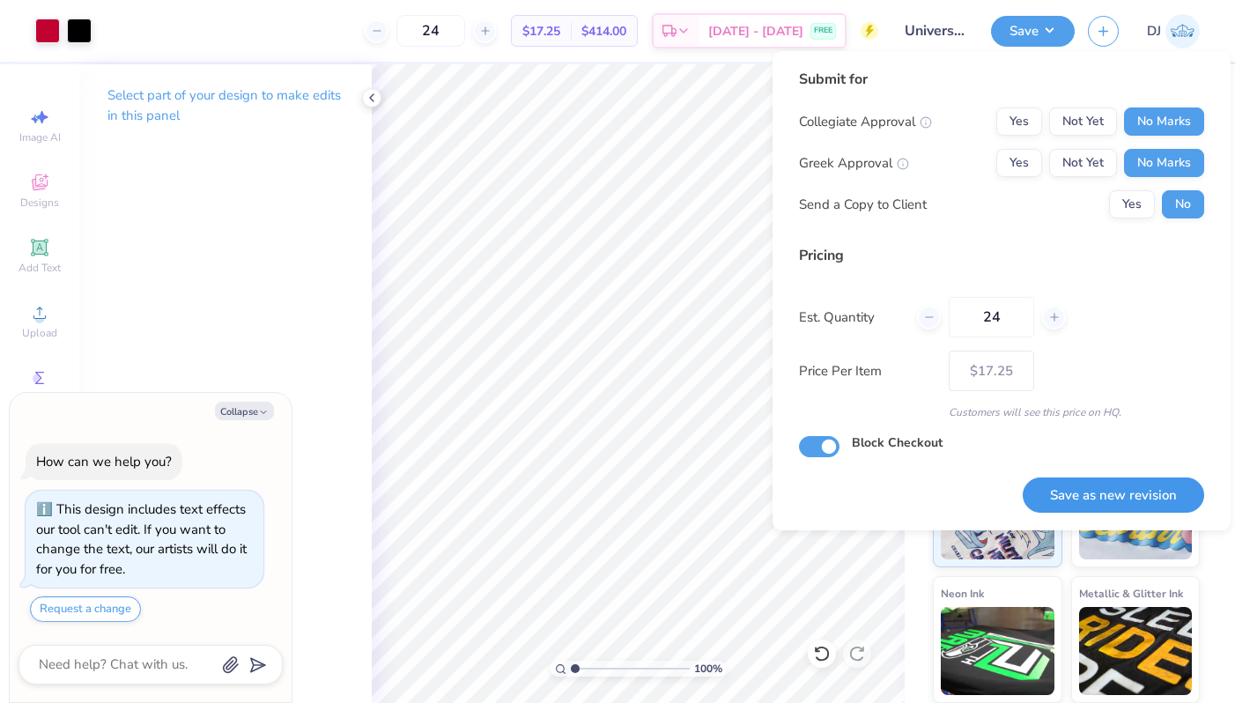
click at [1149, 503] on button "Save as new revision" at bounding box center [1113, 495] width 181 height 36
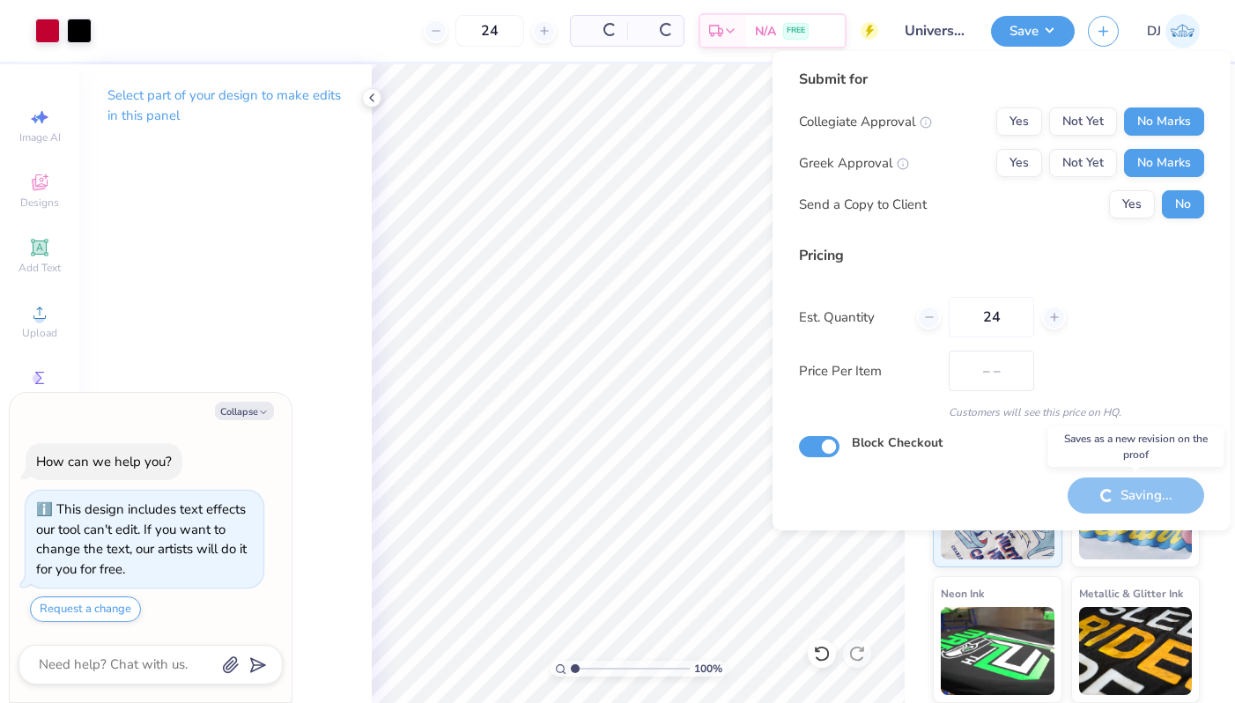
type input "$17.25"
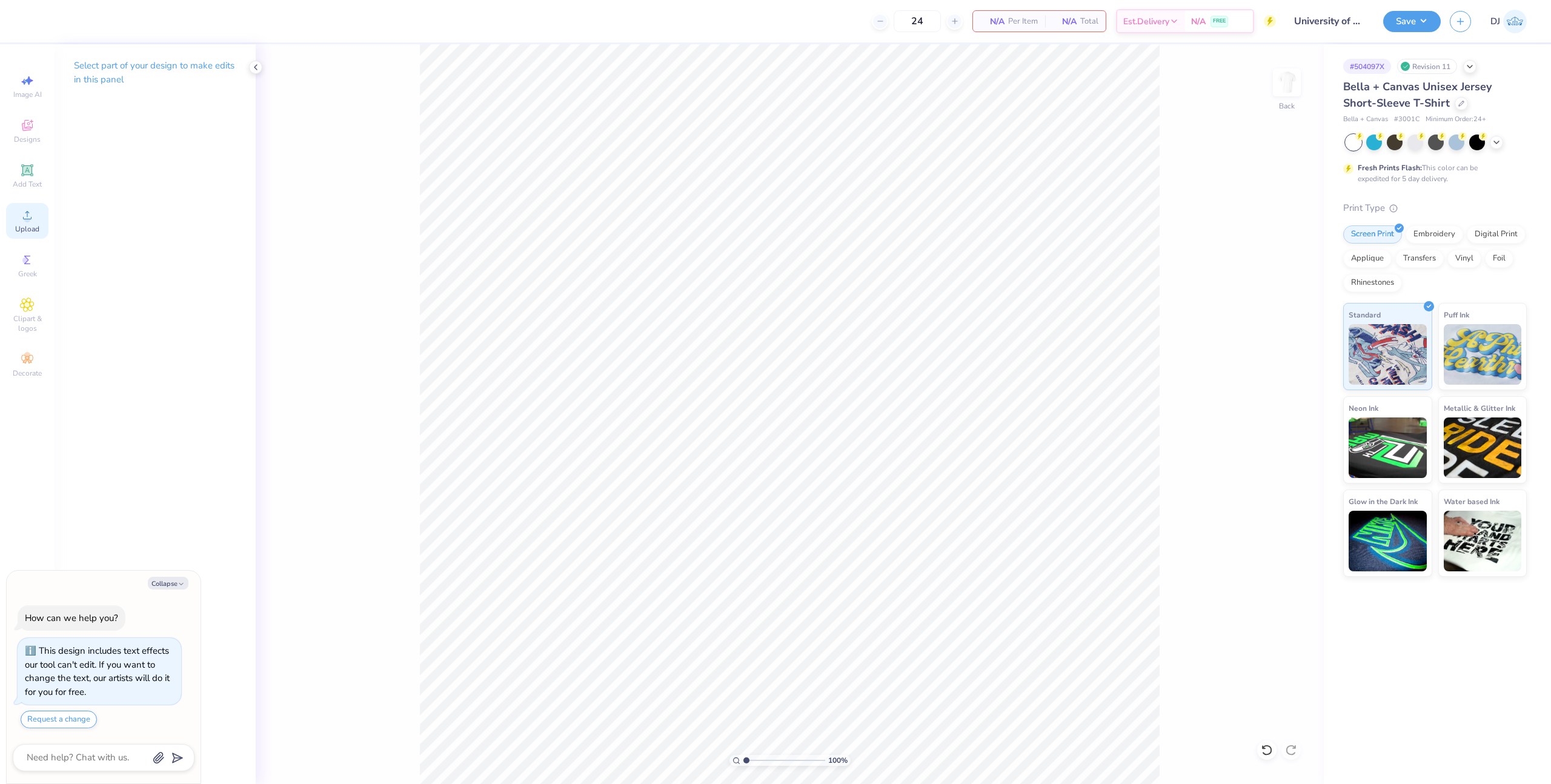
click at [32, 228] on span "Upload" at bounding box center [27, 229] width 24 height 10
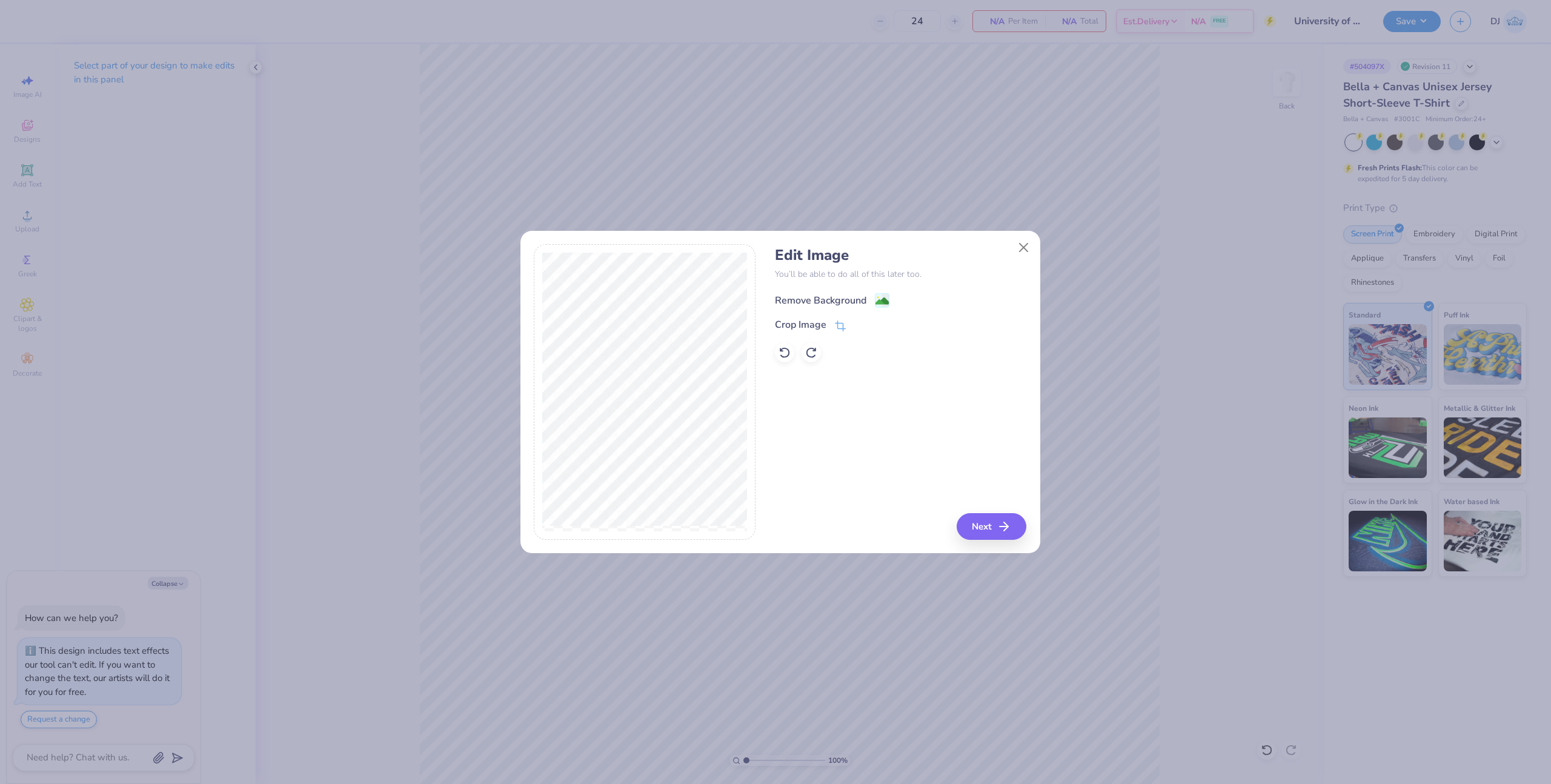
click at [878, 302] on image at bounding box center [882, 301] width 13 height 13
click at [992, 531] on button "Next" at bounding box center [993, 526] width 69 height 27
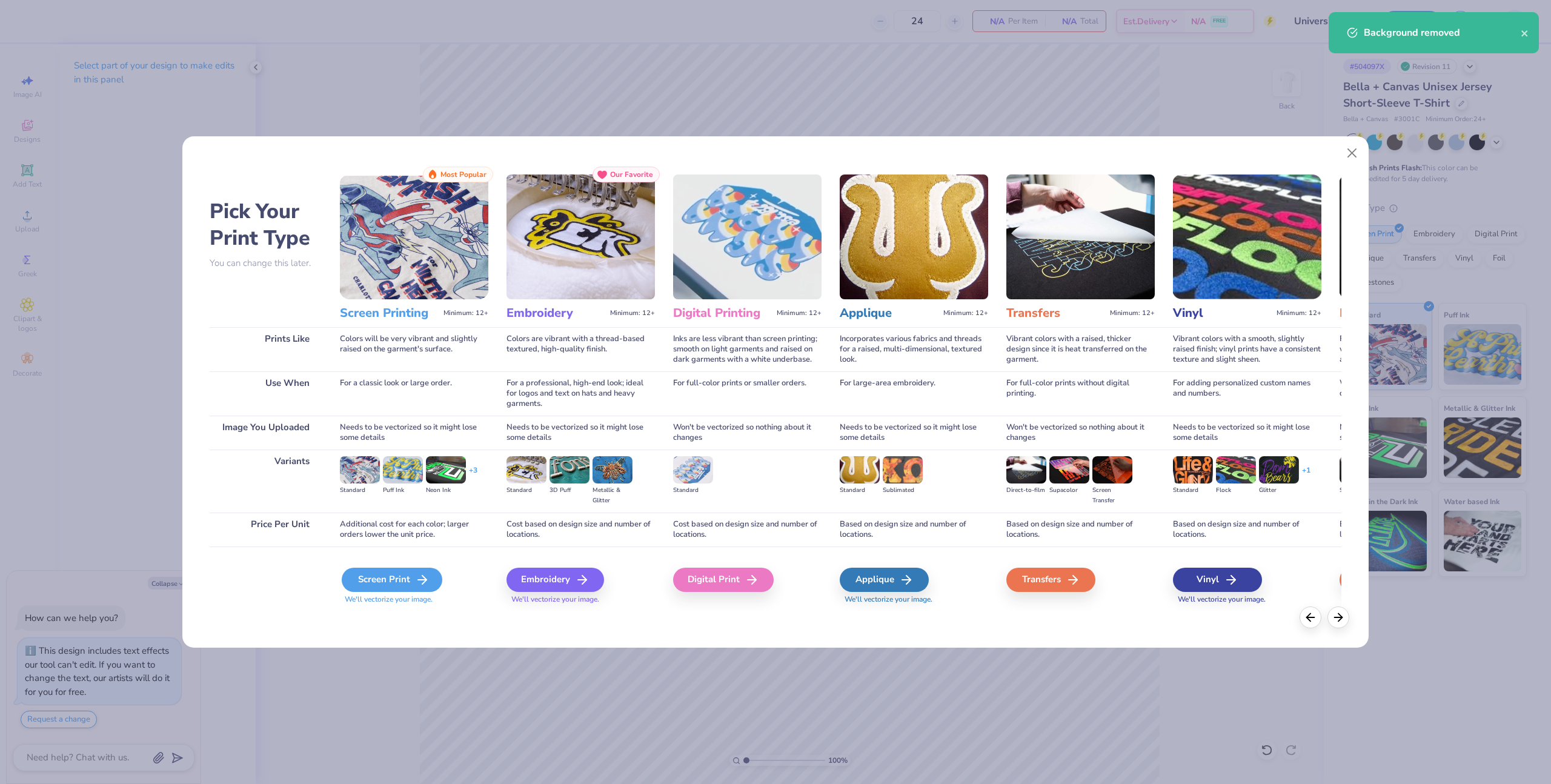
click at [376, 582] on div "Screen Print" at bounding box center [392, 579] width 100 height 24
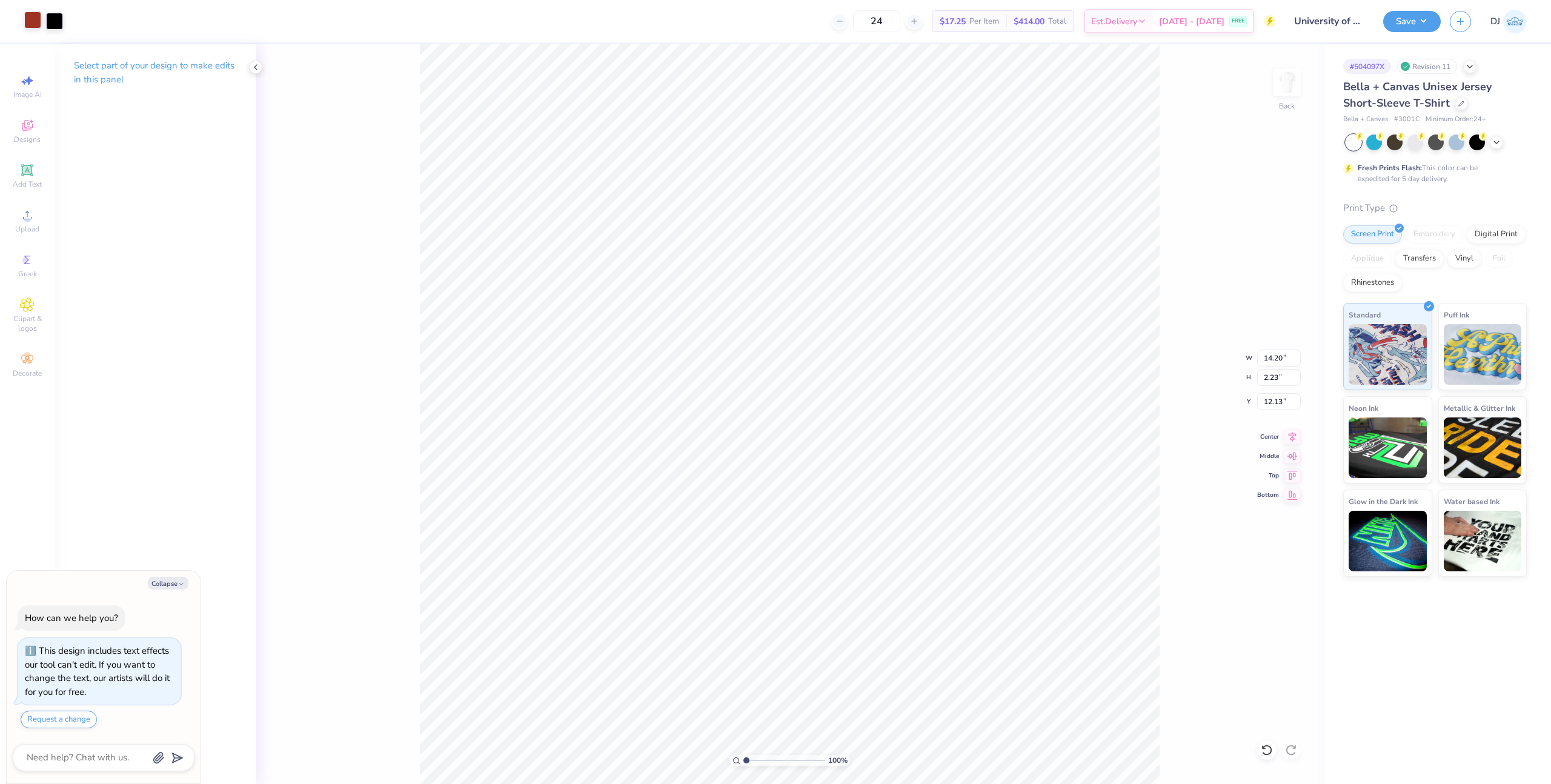
click at [30, 25] on div at bounding box center [32, 20] width 17 height 17
type textarea "x"
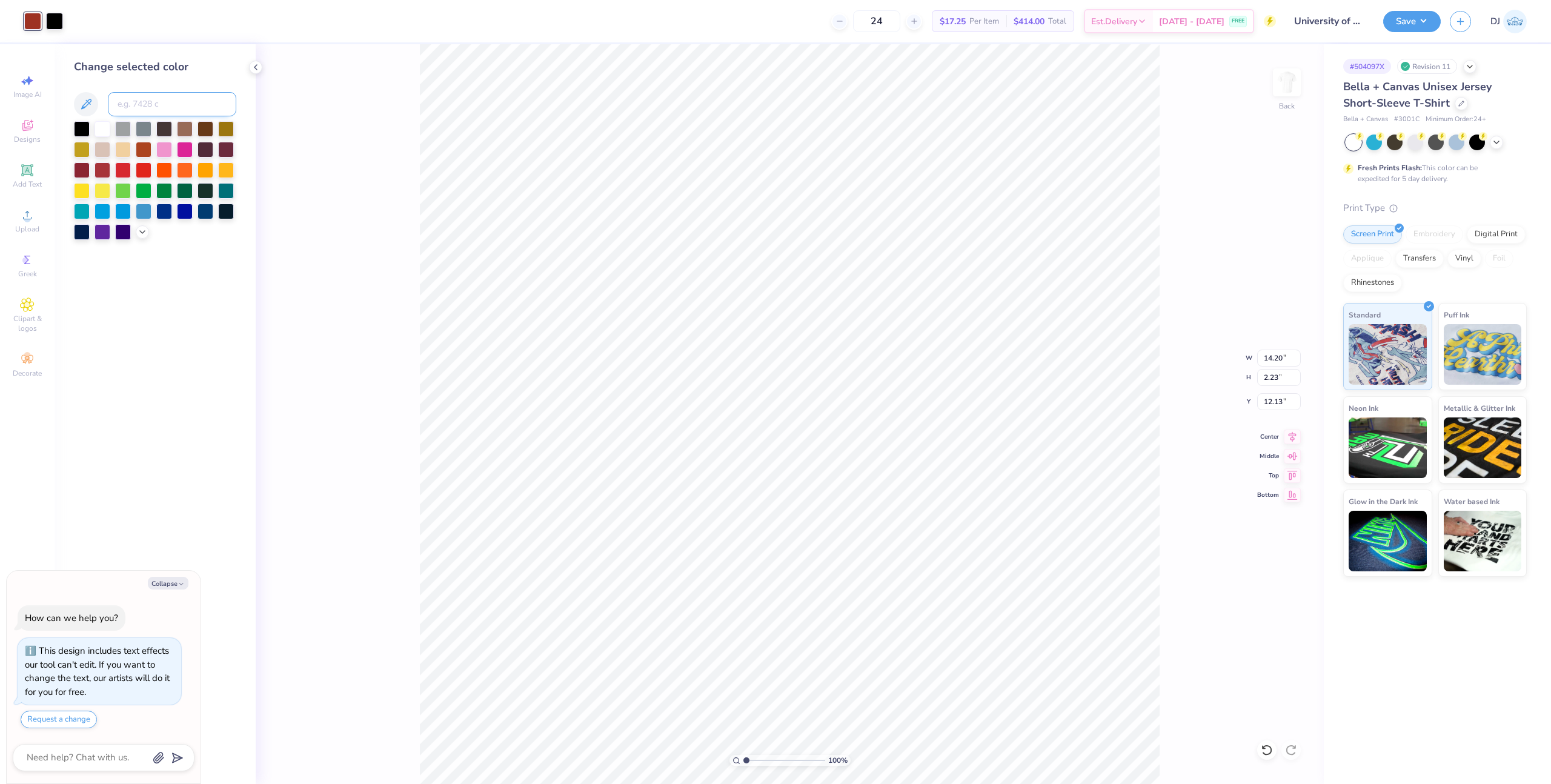
click at [142, 100] on input at bounding box center [172, 104] width 129 height 24
type input "200"
type textarea "x"
click at [1275, 356] on input "14.20" at bounding box center [1279, 358] width 43 height 17
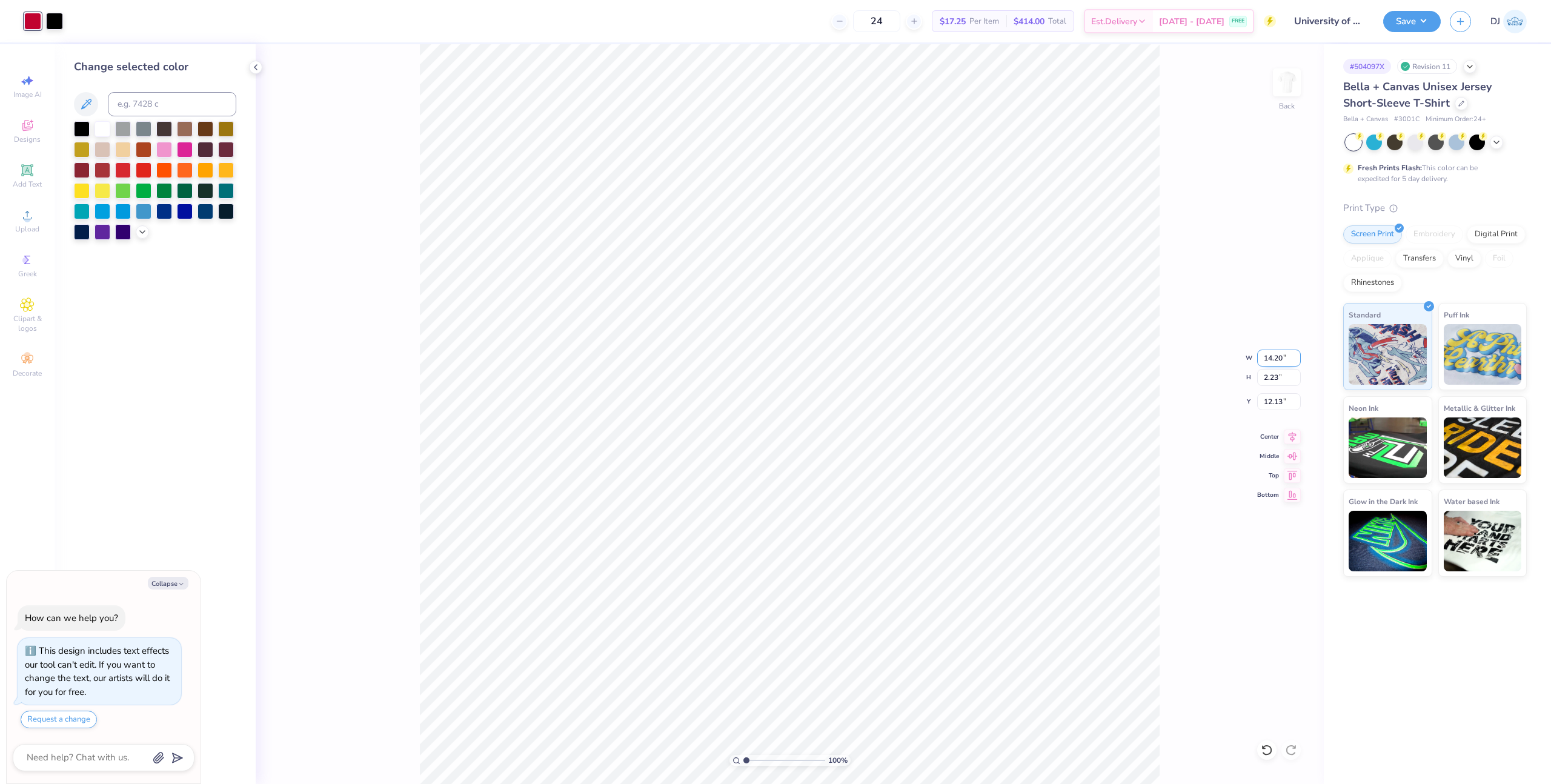
click at [1275, 356] on input "14.20" at bounding box center [1279, 358] width 43 height 17
type input "10"
type textarea "x"
type input "10.00"
type input "1.57"
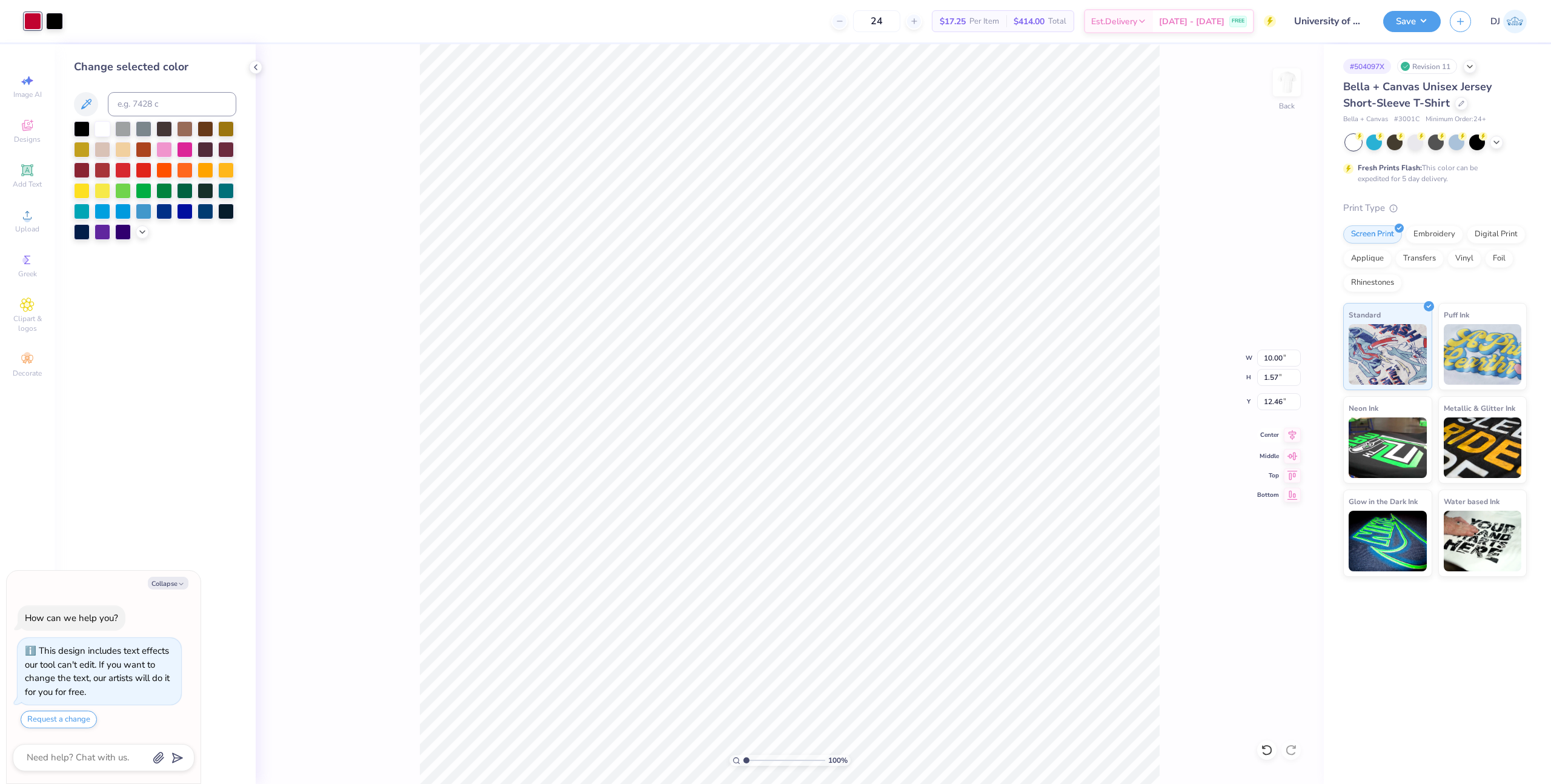
click at [1295, 433] on icon at bounding box center [1292, 435] width 8 height 10
click at [1275, 405] on input "12.46" at bounding box center [1279, 402] width 43 height 17
type input "3.00"
click at [1403, 31] on div "Save" at bounding box center [1412, 21] width 58 height 21
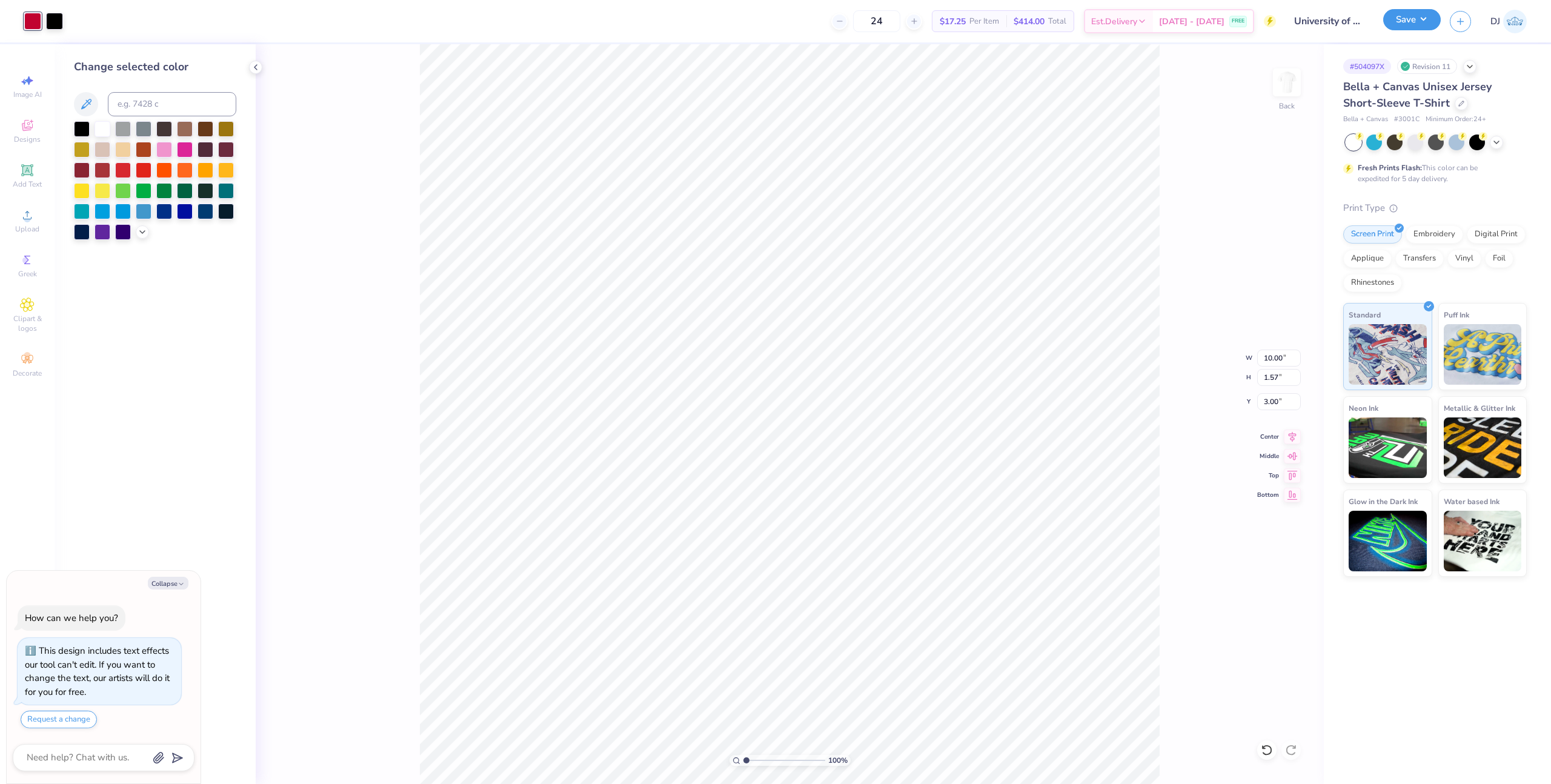
click at [1433, 23] on button "Save" at bounding box center [1412, 19] width 58 height 21
type textarea "x"
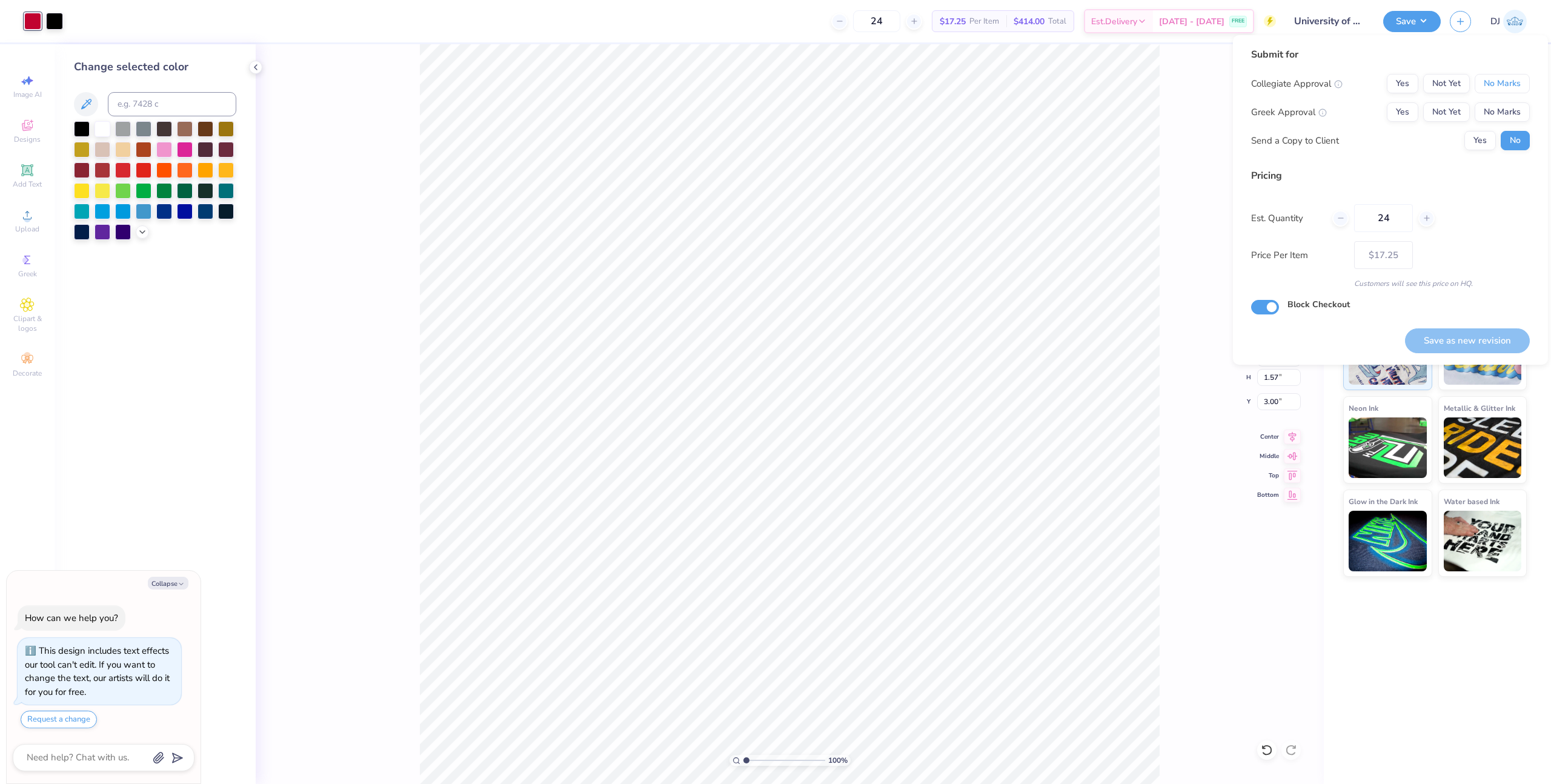
drag, startPoint x: 1501, startPoint y: 78, endPoint x: 1505, endPoint y: 99, distance: 21.4
click at [1503, 79] on button "No Marks" at bounding box center [1502, 83] width 55 height 19
click at [1507, 113] on button "No Marks" at bounding box center [1502, 112] width 55 height 19
click at [1453, 341] on button "Save as new revision" at bounding box center [1467, 340] width 124 height 25
type input "$17.25"
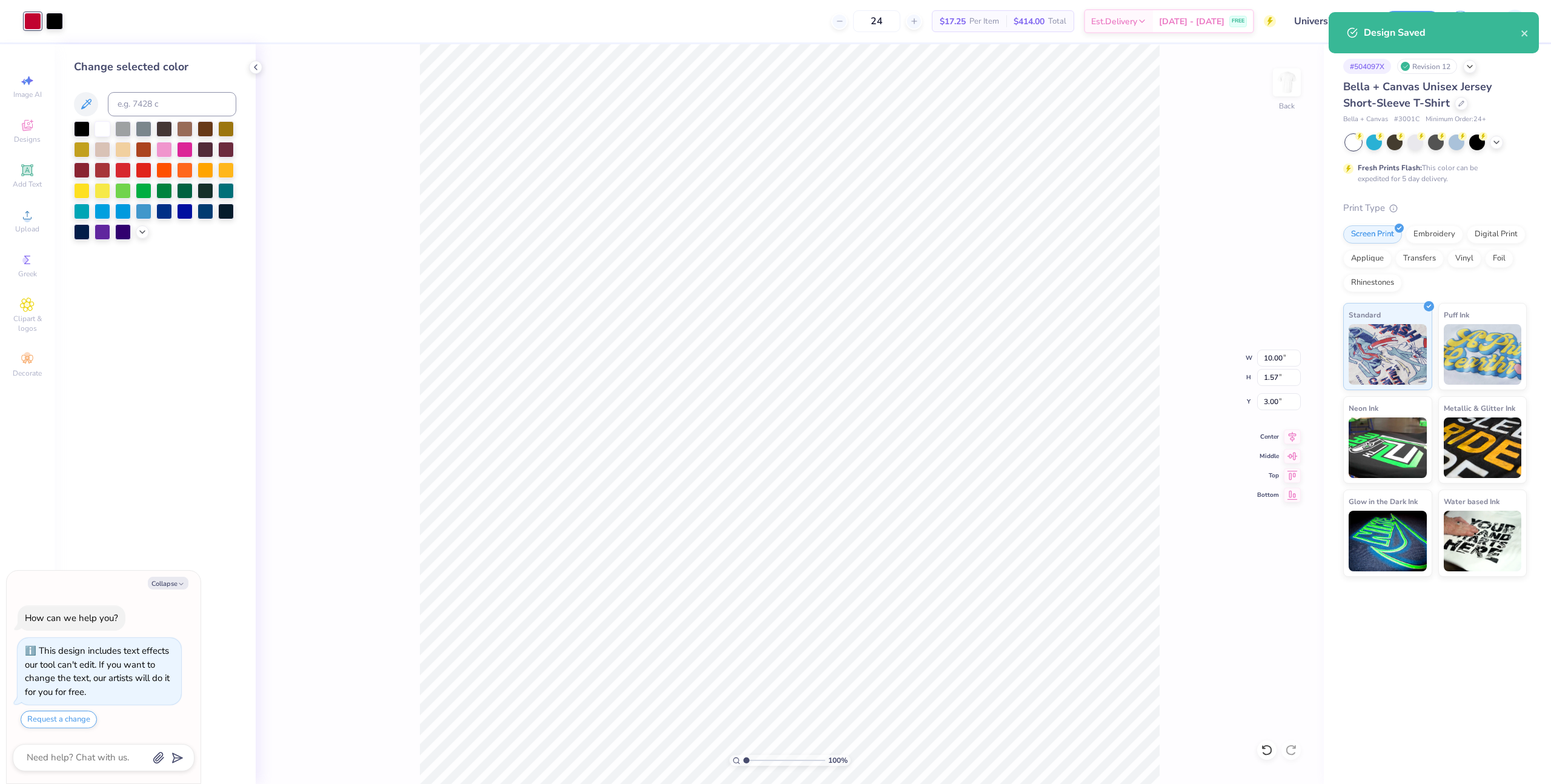
type textarea "x"
